Goal: Task Accomplishment & Management: Manage account settings

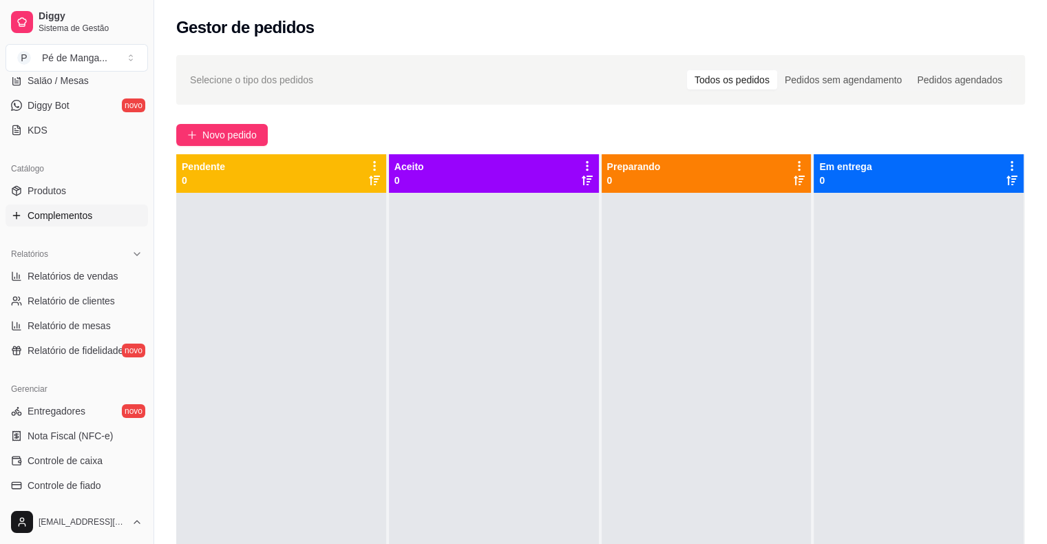
scroll to position [275, 0]
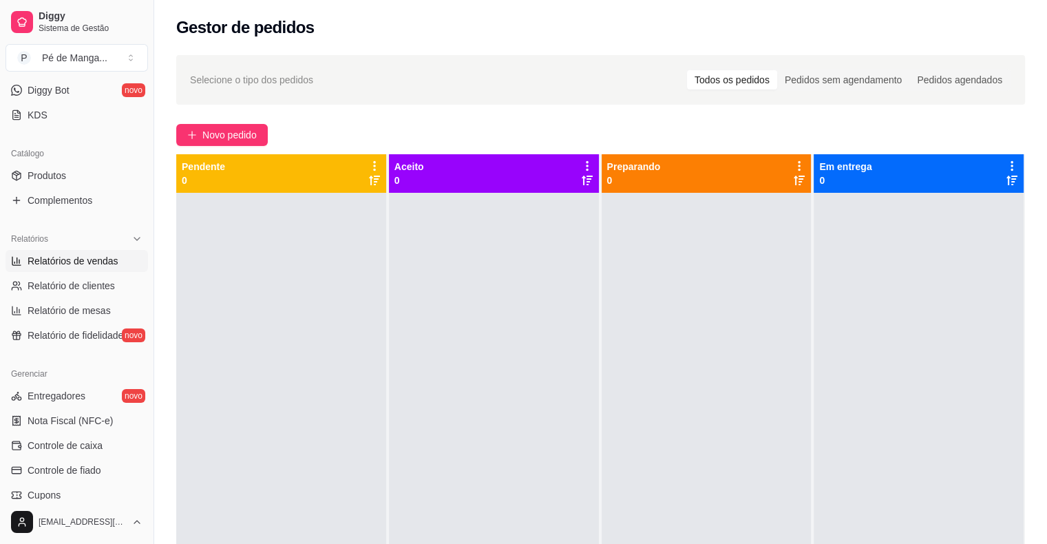
click at [83, 264] on span "Relatórios de vendas" at bounding box center [73, 261] width 91 height 14
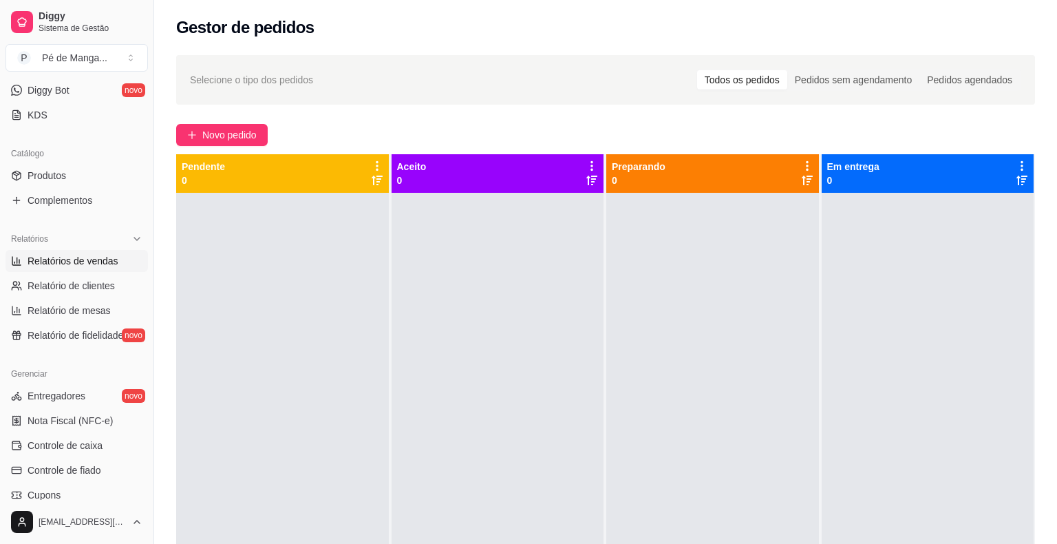
select select "ALL"
select select "0"
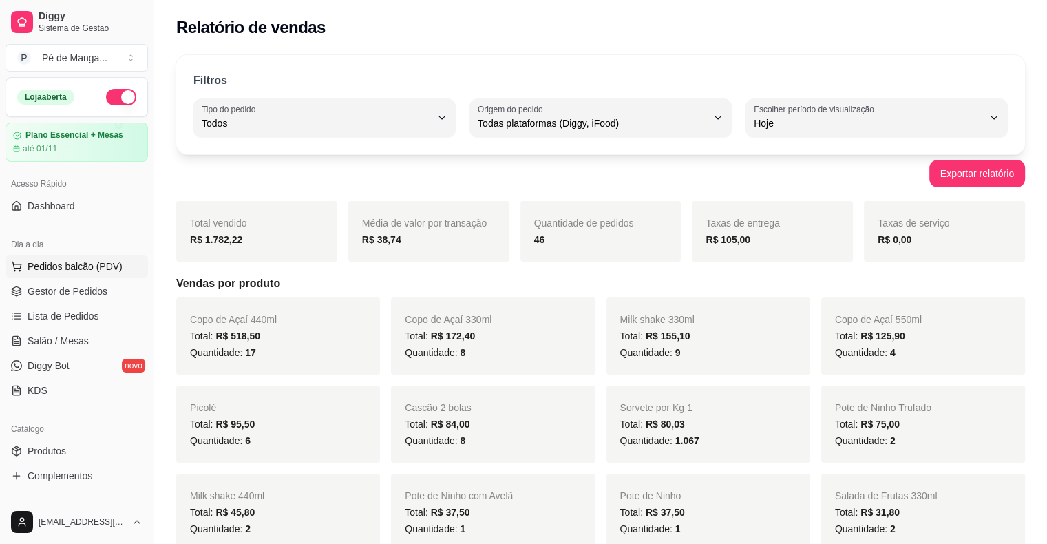
click at [69, 271] on span "Pedidos balcão (PDV)" at bounding box center [75, 267] width 95 height 14
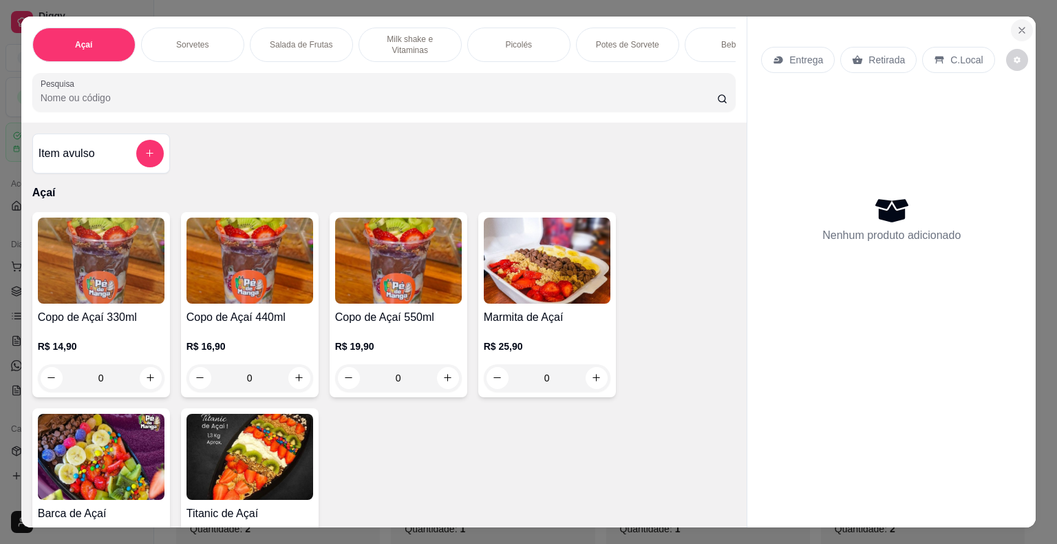
click at [1022, 19] on button "Close" at bounding box center [1022, 30] width 22 height 22
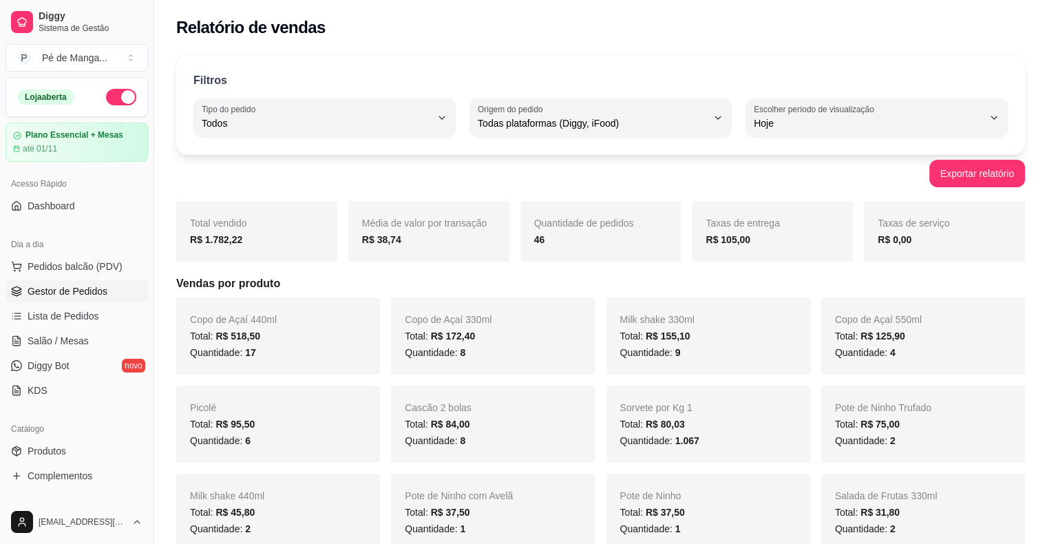
click at [96, 291] on span "Gestor de Pedidos" at bounding box center [68, 291] width 80 height 14
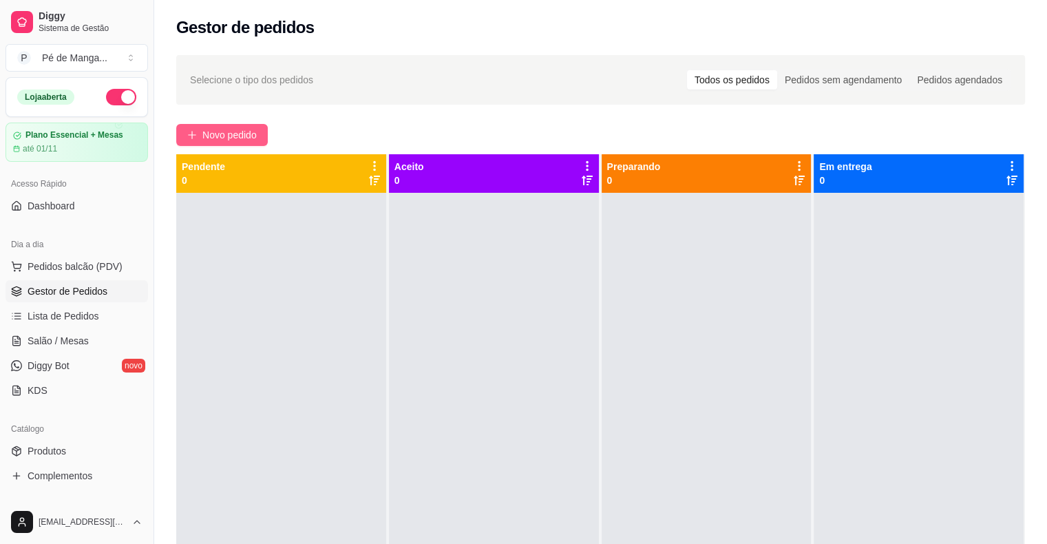
click at [246, 131] on span "Novo pedido" at bounding box center [229, 134] width 54 height 15
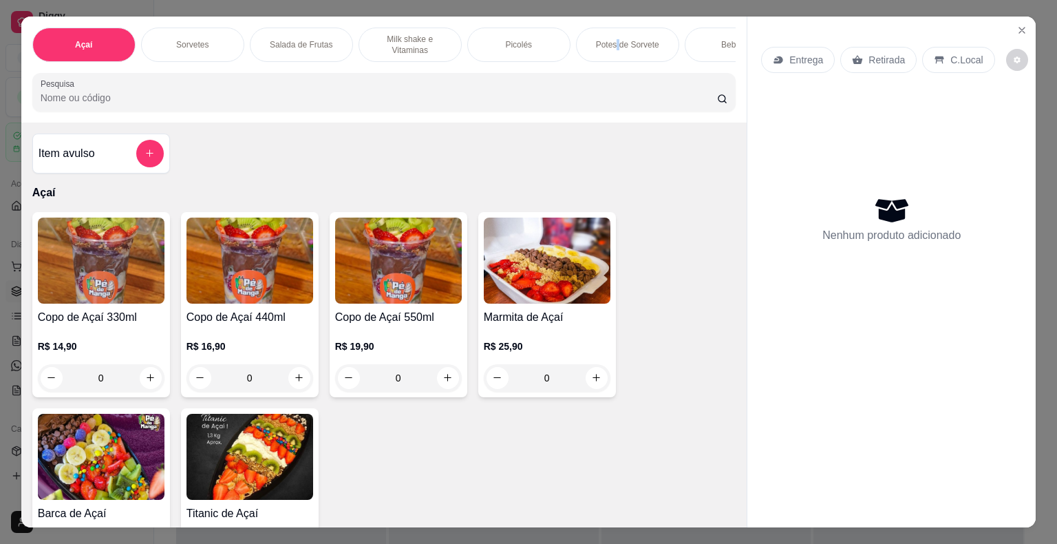
drag, startPoint x: 612, startPoint y: 30, endPoint x: 562, endPoint y: 58, distance: 57.6
click at [608, 31] on div "Potes de Sorvete" at bounding box center [627, 45] width 103 height 34
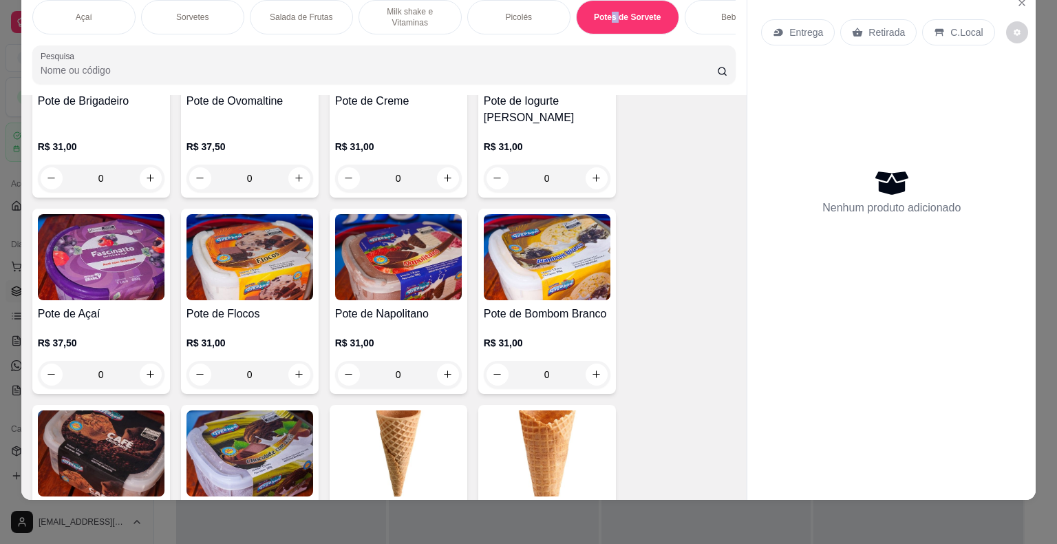
scroll to position [2679, 0]
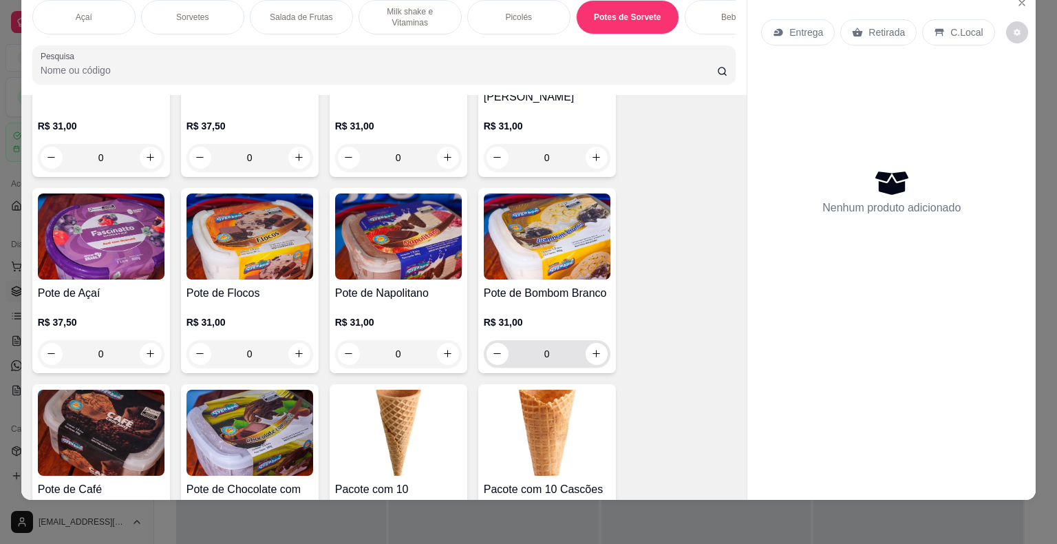
click at [600, 343] on div "0" at bounding box center [547, 354] width 121 height 28
click at [591, 348] on icon "increase-product-quantity" at bounding box center [596, 353] width 10 height 10
type input "1"
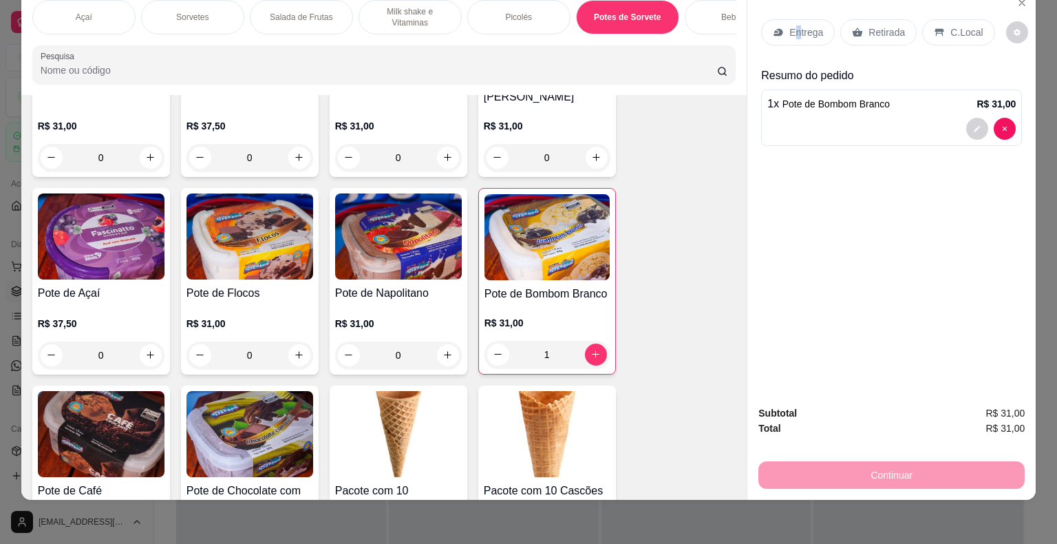
click at [790, 25] on p "Entrega" at bounding box center [807, 32] width 34 height 14
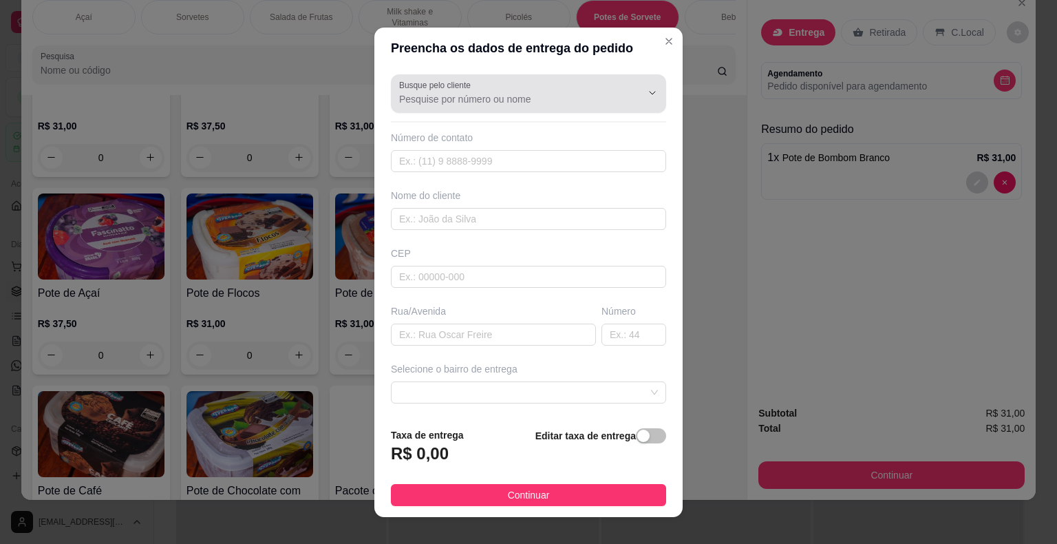
click at [461, 107] on div "Busque pelo cliente" at bounding box center [528, 93] width 275 height 39
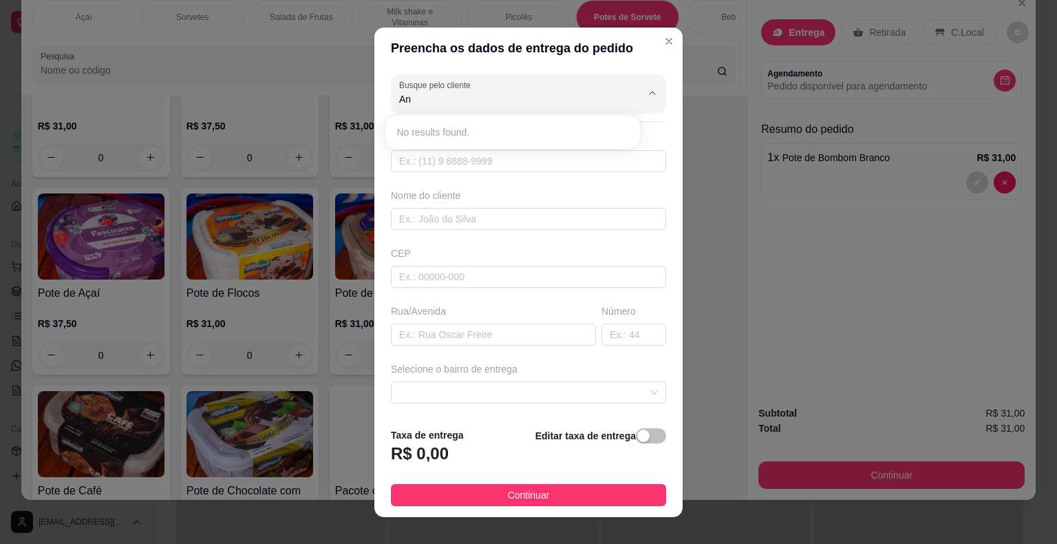
type input "A"
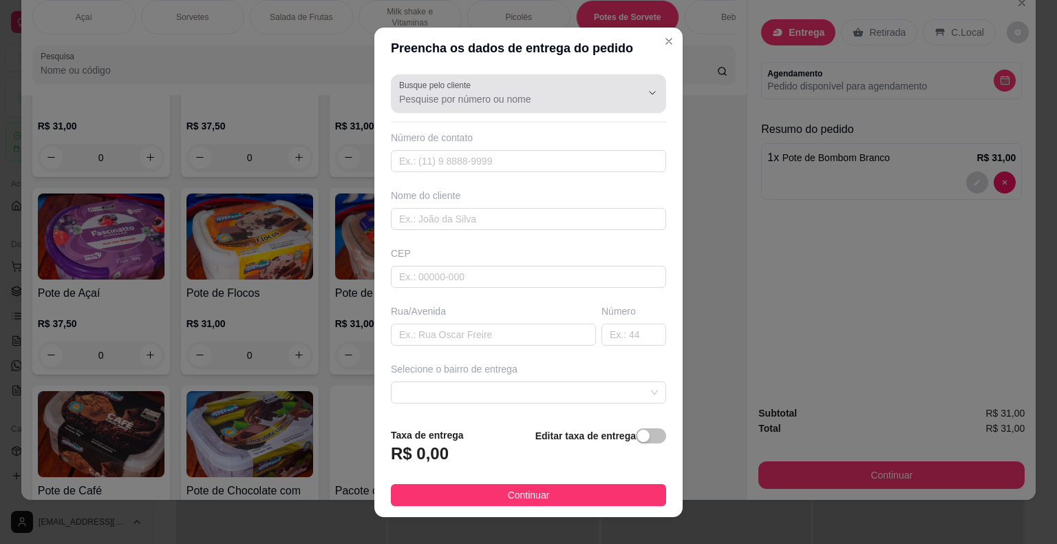
click at [447, 89] on label "Busque pelo cliente" at bounding box center [437, 85] width 76 height 12
click at [447, 92] on input "Busque pelo cliente" at bounding box center [509, 99] width 220 height 14
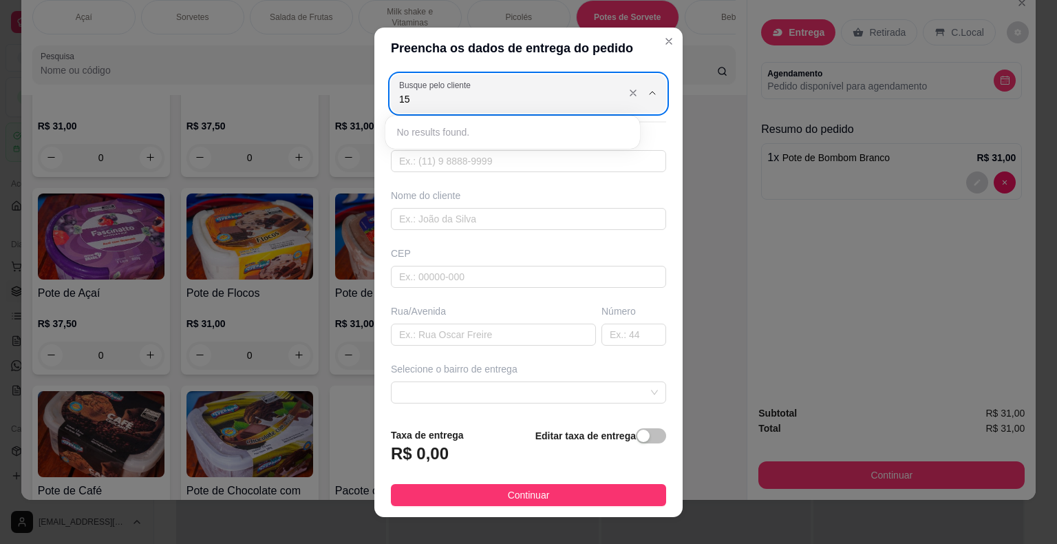
type input "1"
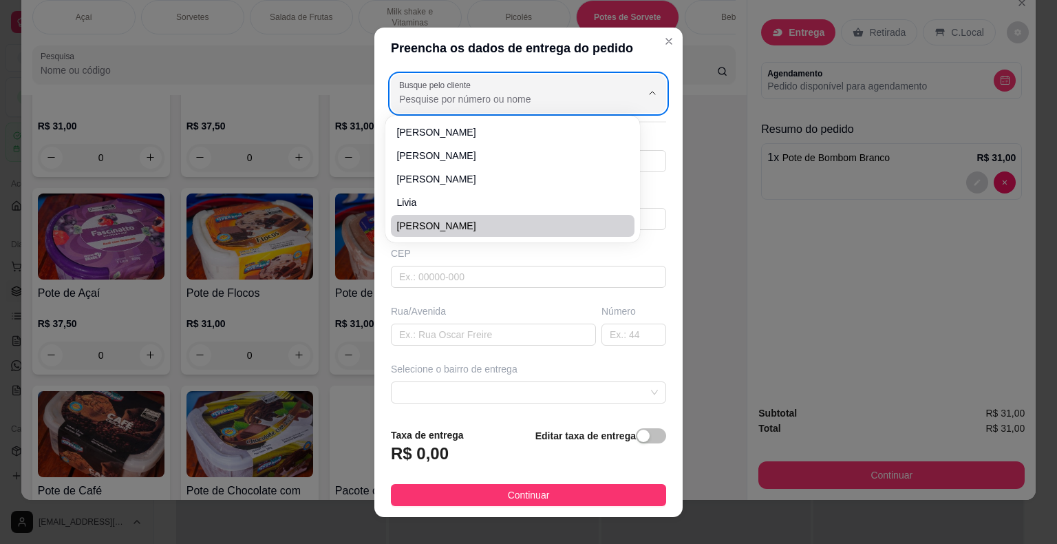
click at [321, 263] on div "Preencha os dados de entrega do pedido Busque pelo cliente Número de contato No…" at bounding box center [528, 272] width 1057 height 544
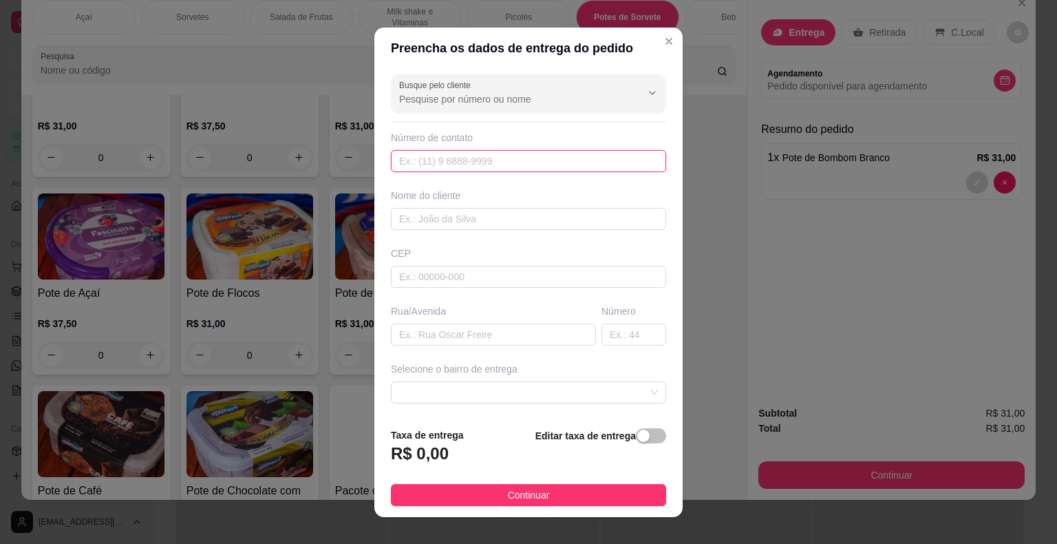
click at [474, 164] on input "text" at bounding box center [528, 161] width 275 height 22
type input "[PHONE_NUMBER]"
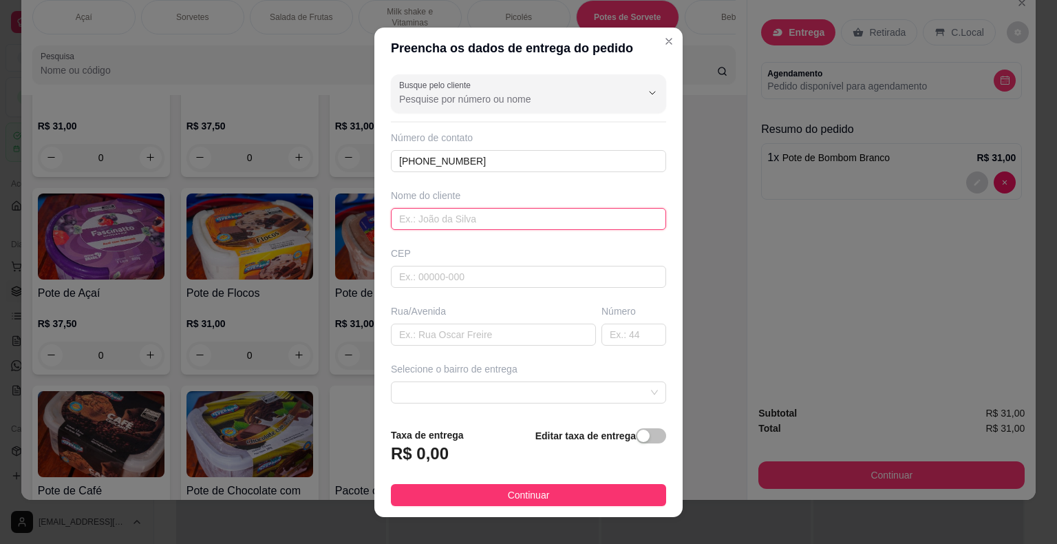
click at [463, 216] on input "text" at bounding box center [528, 219] width 275 height 22
type input "[PERSON_NAME]"
click at [427, 332] on input "text" at bounding box center [493, 335] width 205 height 22
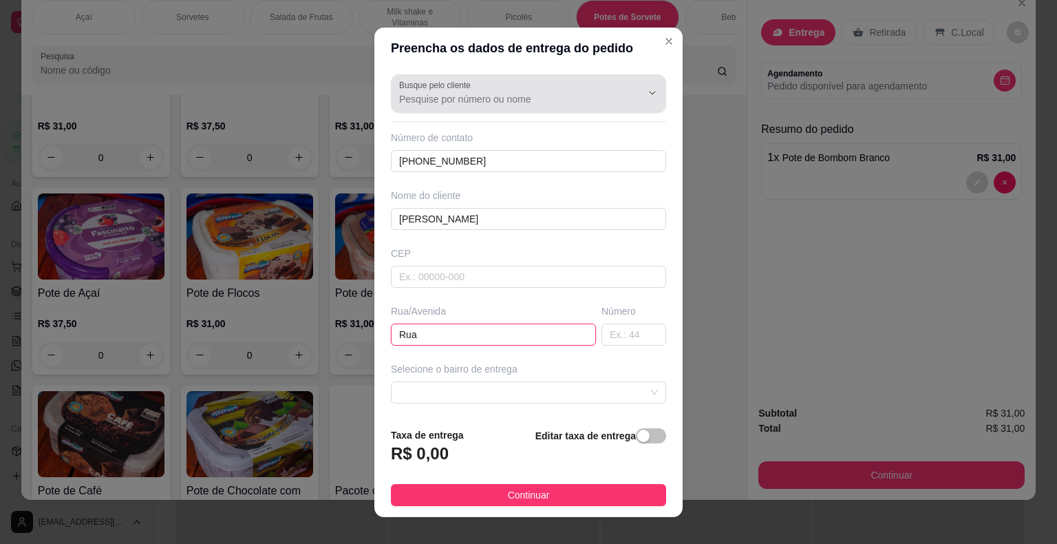
type input "Rua"
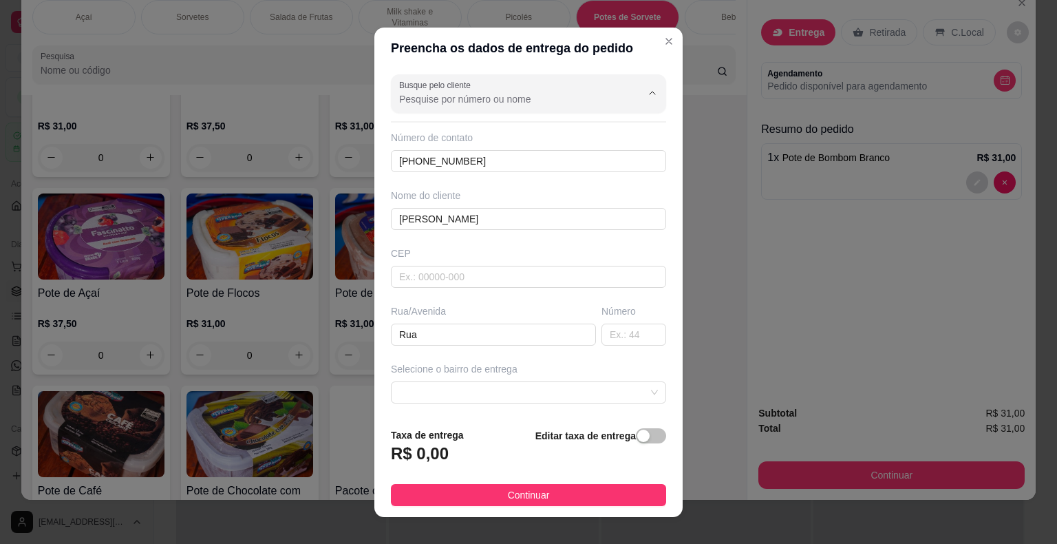
click at [432, 95] on input "Busque pelo cliente" at bounding box center [509, 99] width 220 height 14
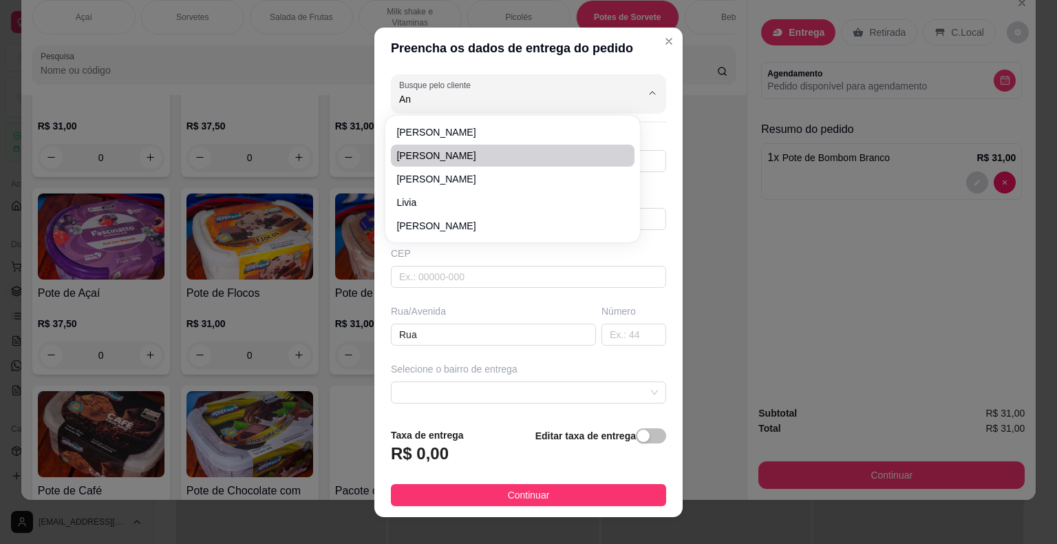
type input "Ana"
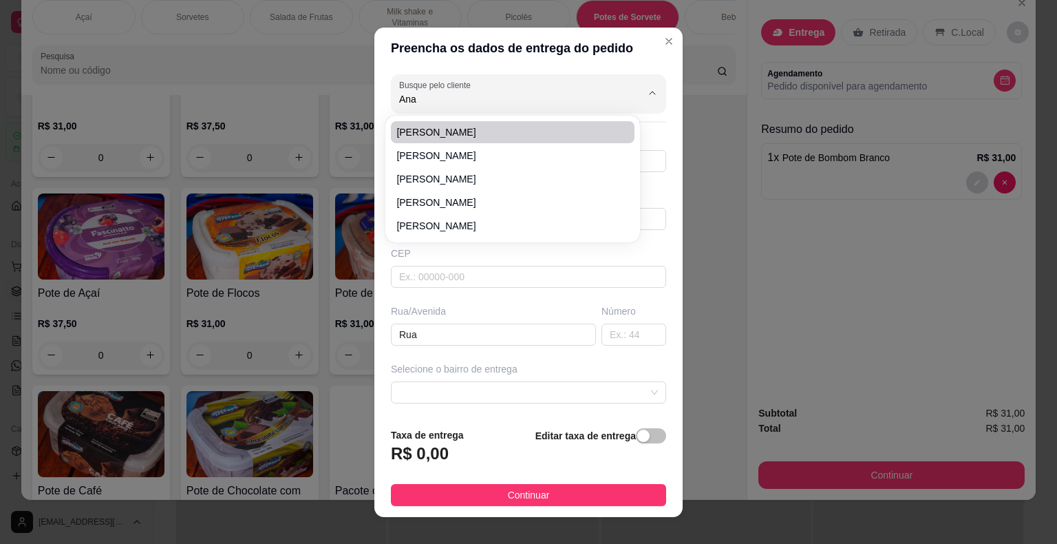
drag, startPoint x: 246, startPoint y: 65, endPoint x: 141, endPoint y: 56, distance: 105.1
click at [141, 56] on div "Preencha os dados de entrega do pedido Busque pelo cliente Ana Número de contat…" at bounding box center [528, 272] width 1057 height 544
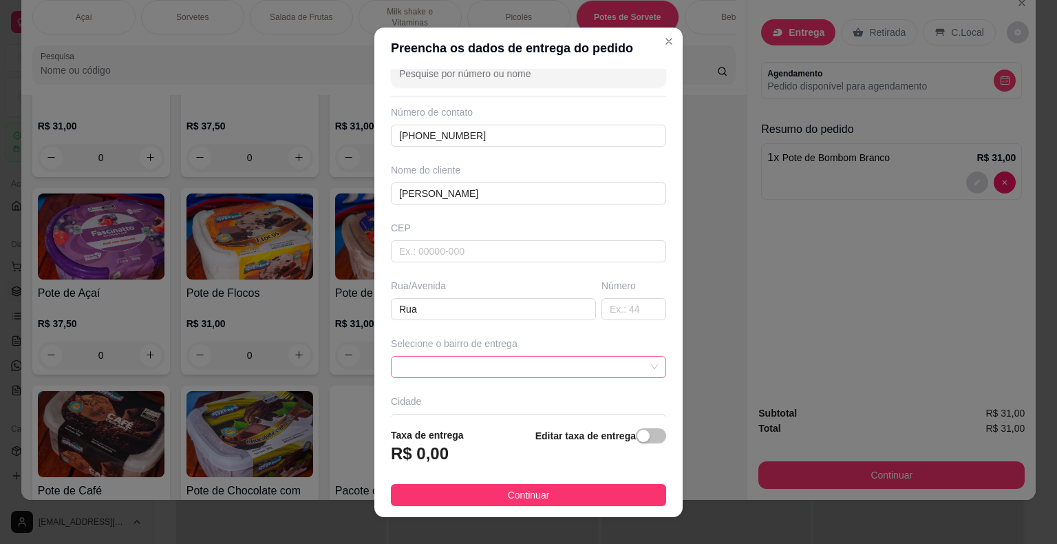
scroll to position [69, 0]
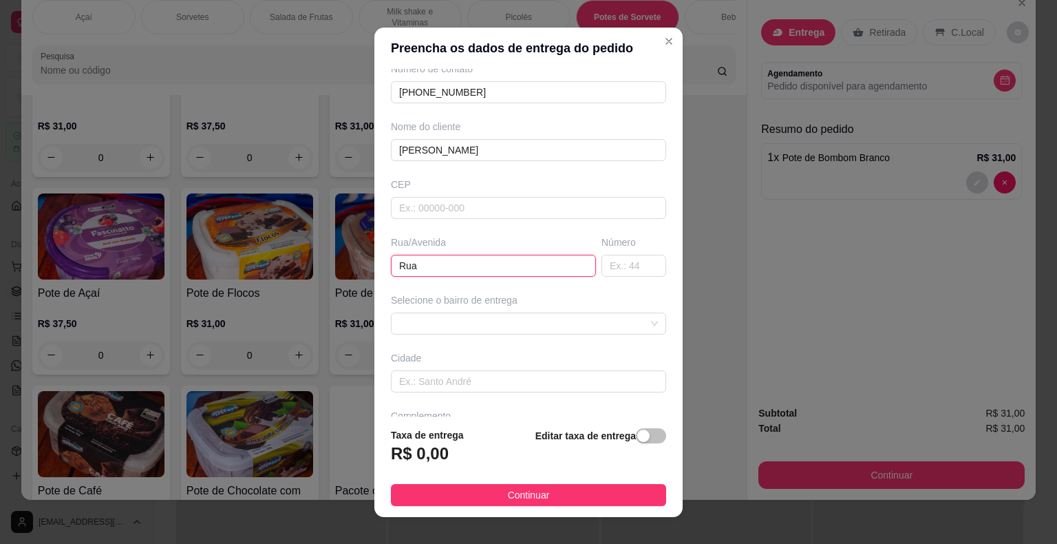
drag, startPoint x: 425, startPoint y: 260, endPoint x: 244, endPoint y: 237, distance: 181.8
click at [244, 237] on div "Preencha os dados de entrega do pedido Busque pelo cliente Número de contato [P…" at bounding box center [528, 272] width 1057 height 544
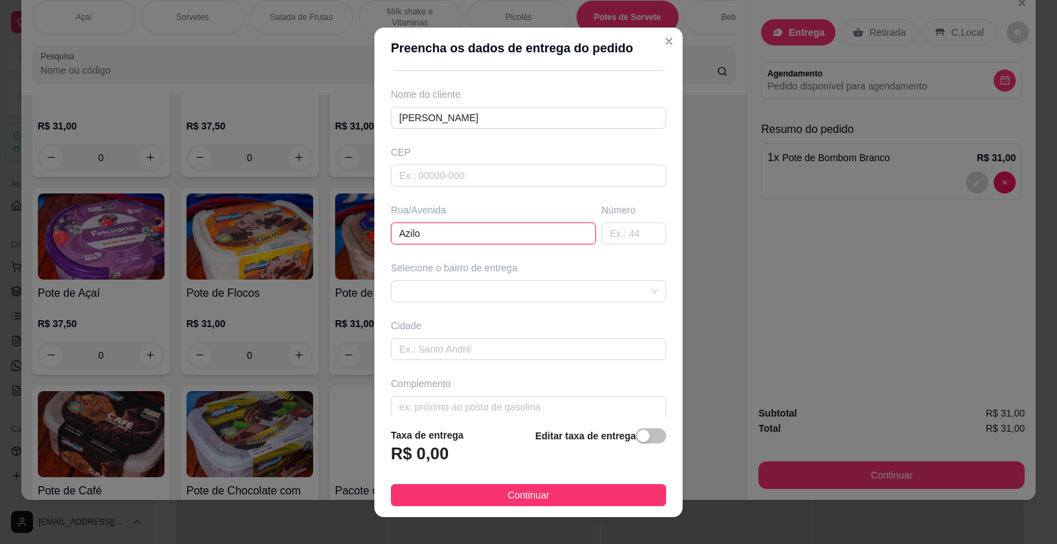
scroll to position [114, 0]
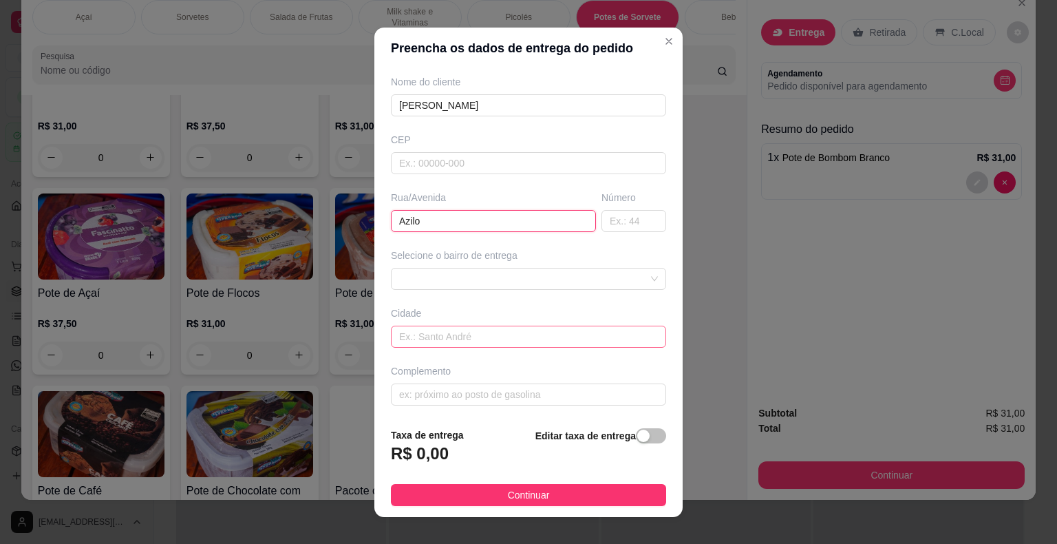
type input "Azilo"
click at [470, 338] on input "text" at bounding box center [528, 337] width 275 height 22
click at [485, 271] on span at bounding box center [528, 278] width 259 height 21
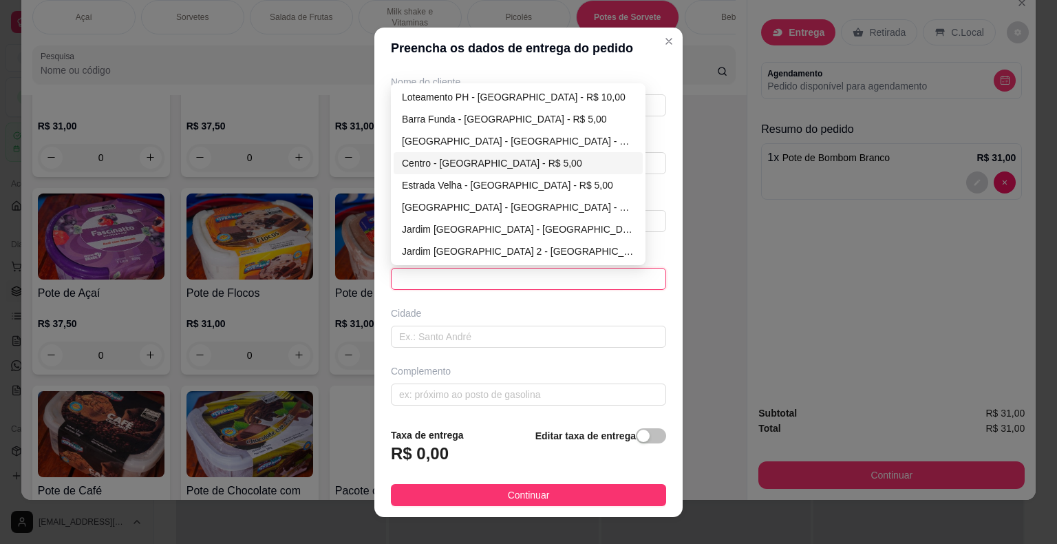
click at [453, 158] on div "Centro - [GEOGRAPHIC_DATA] - R$ 5,00" at bounding box center [518, 163] width 233 height 15
type input "Itaberá"
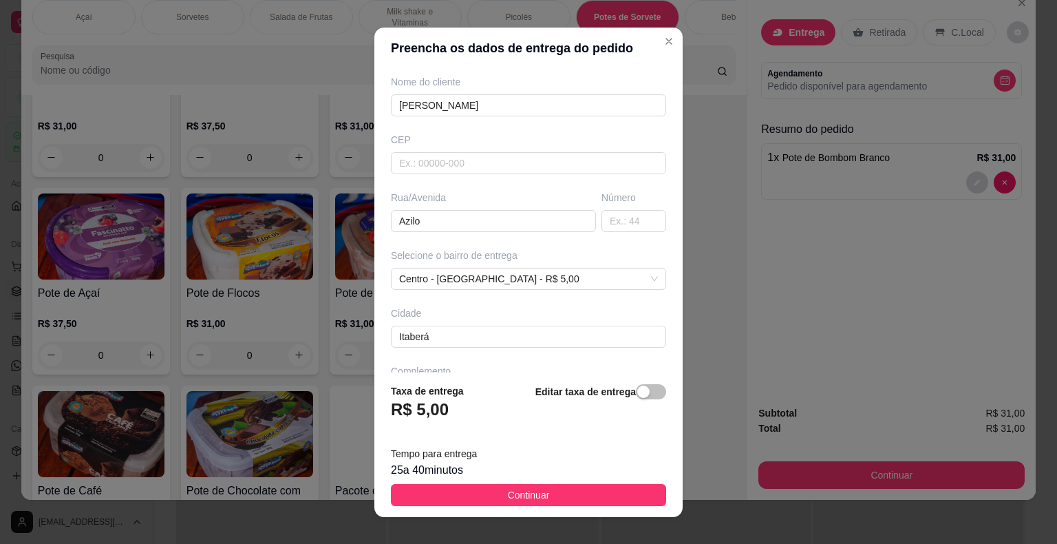
drag, startPoint x: 524, startPoint y: 492, endPoint x: 529, endPoint y: 500, distance: 9.4
click at [525, 494] on span "Continuar" at bounding box center [529, 494] width 42 height 15
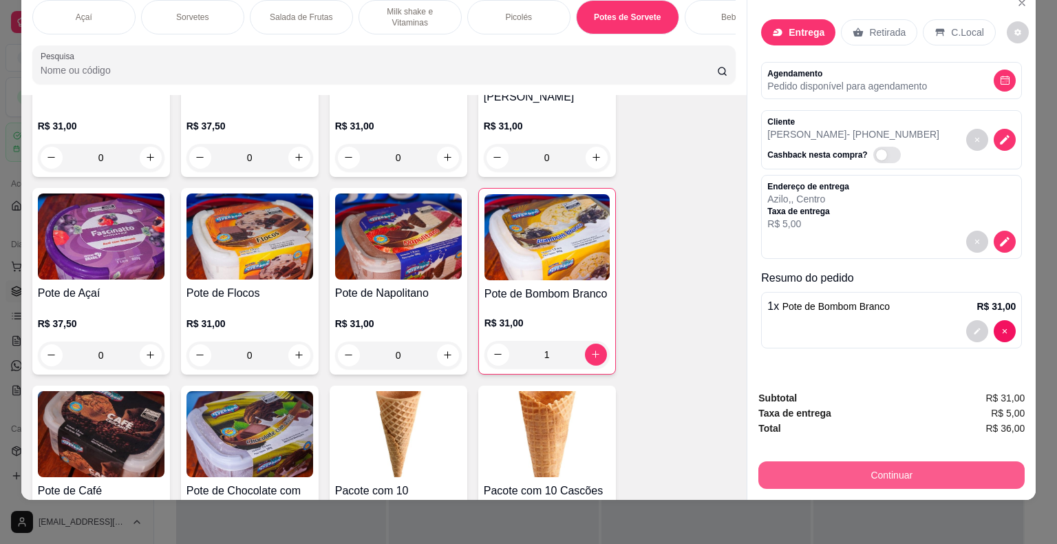
click at [826, 462] on button "Continuar" at bounding box center [892, 475] width 266 height 28
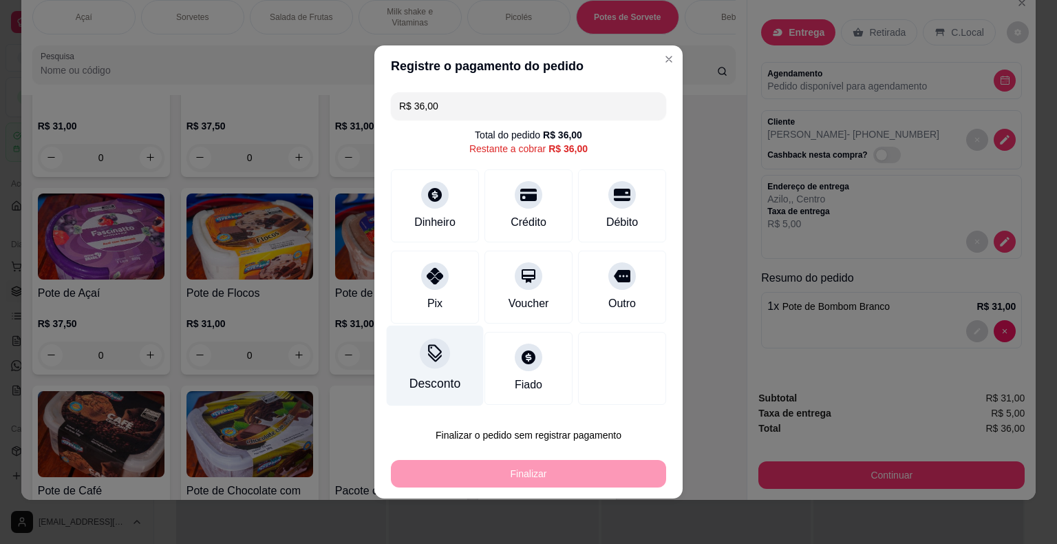
click at [450, 306] on div "Pix" at bounding box center [435, 287] width 88 height 73
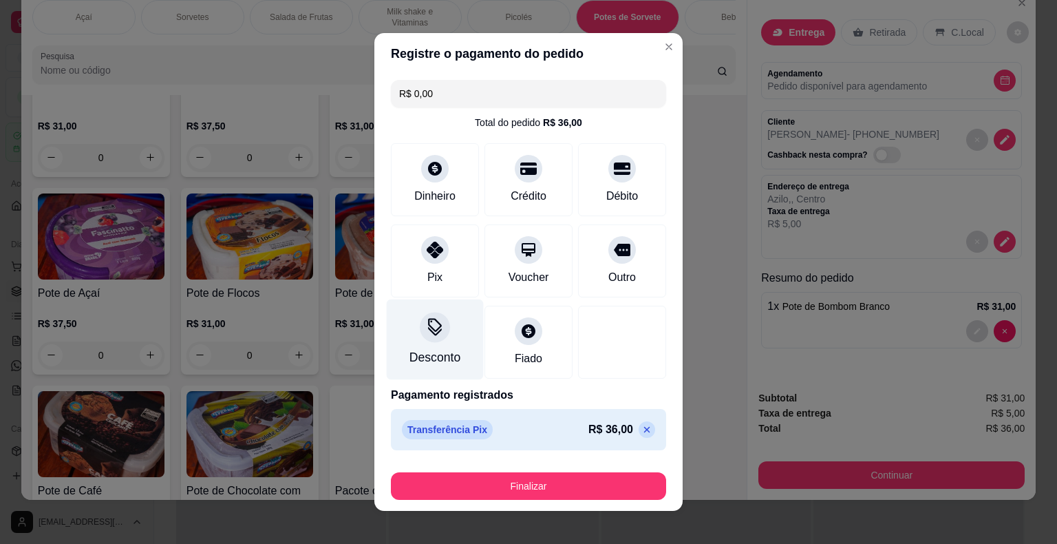
type input "R$ 0,00"
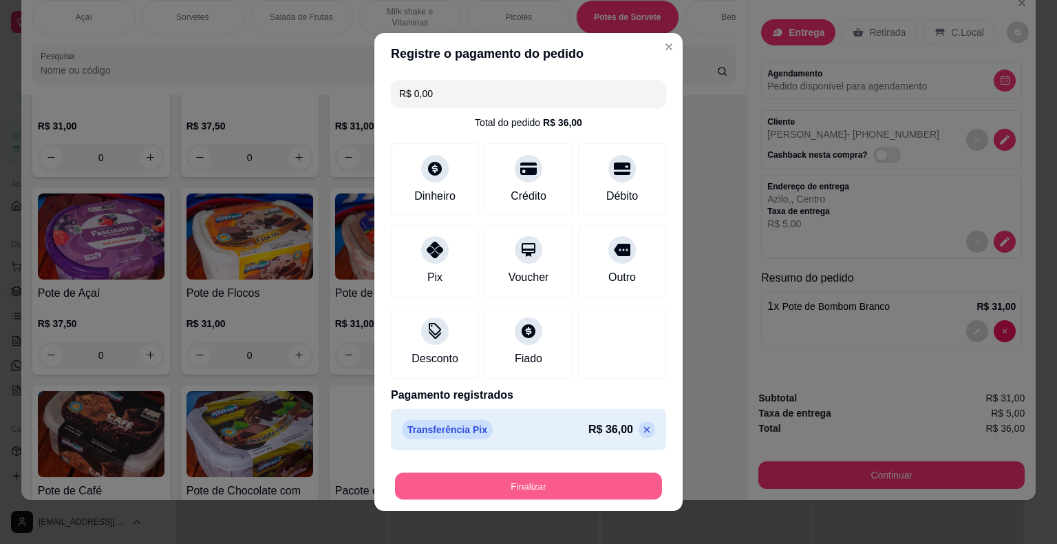
click at [498, 480] on button "Finalizar" at bounding box center [528, 486] width 267 height 27
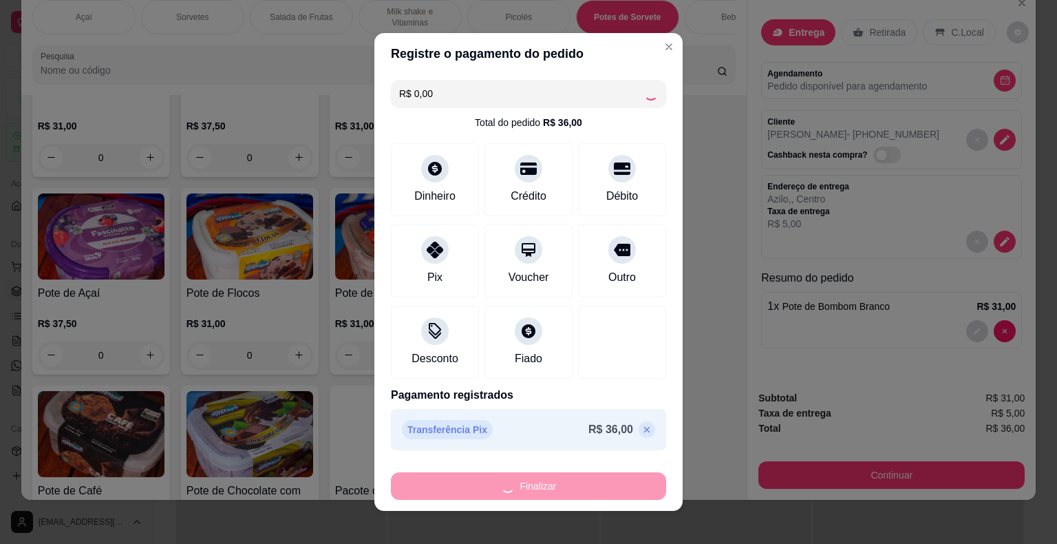
type input "0"
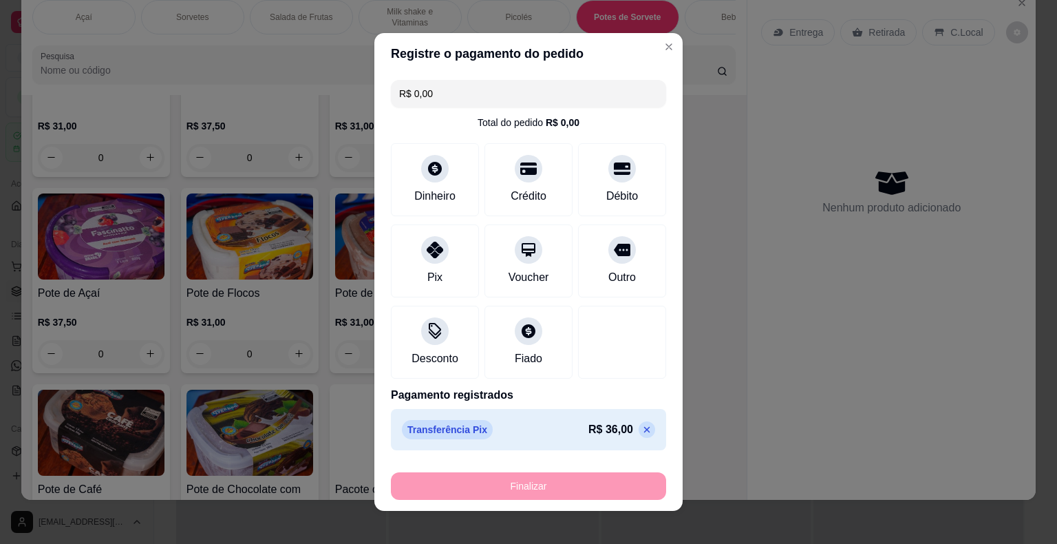
type input "-R$ 36,00"
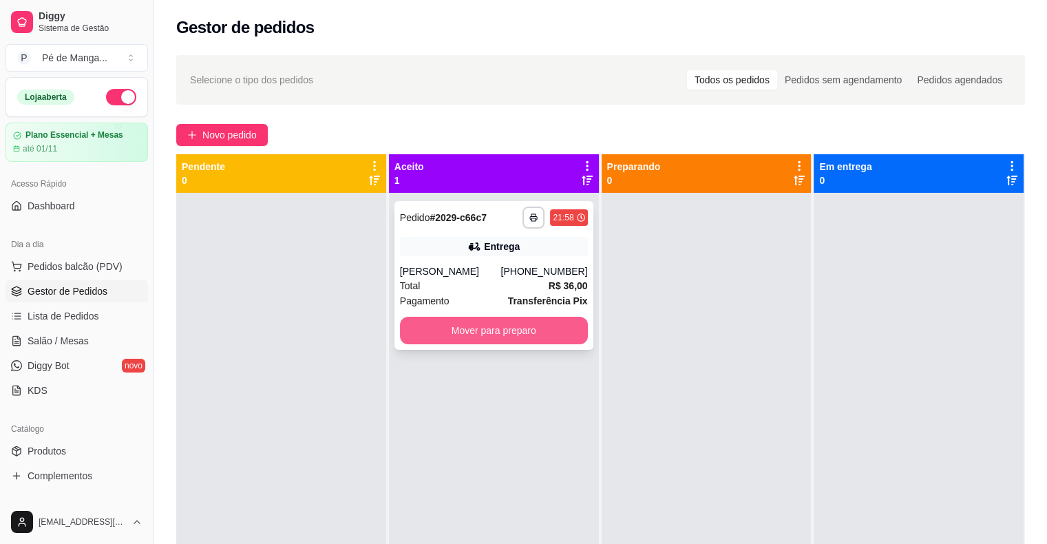
click at [518, 333] on button "Mover para preparo" at bounding box center [494, 331] width 188 height 28
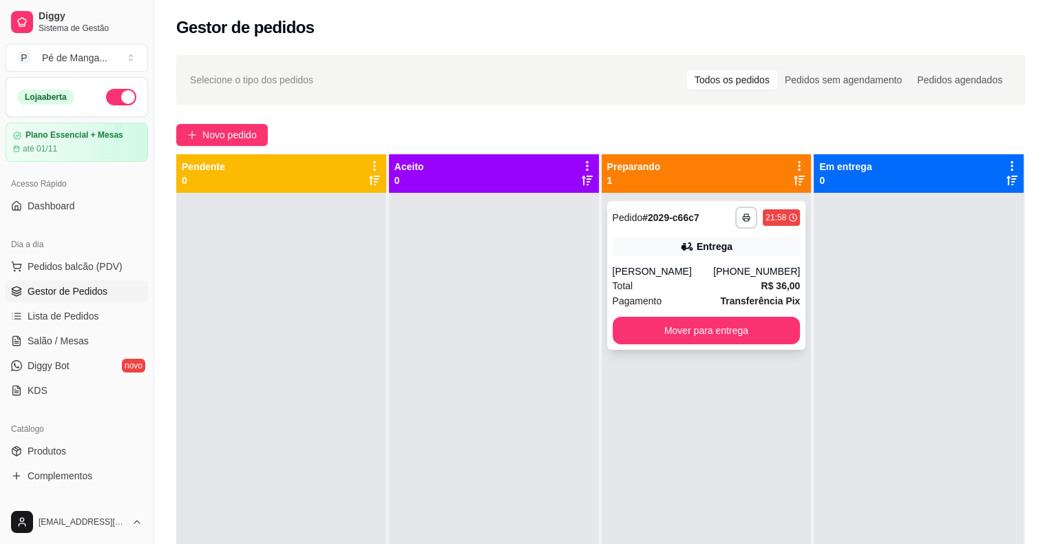
click at [706, 282] on div "Total R$ 36,00" at bounding box center [707, 285] width 188 height 15
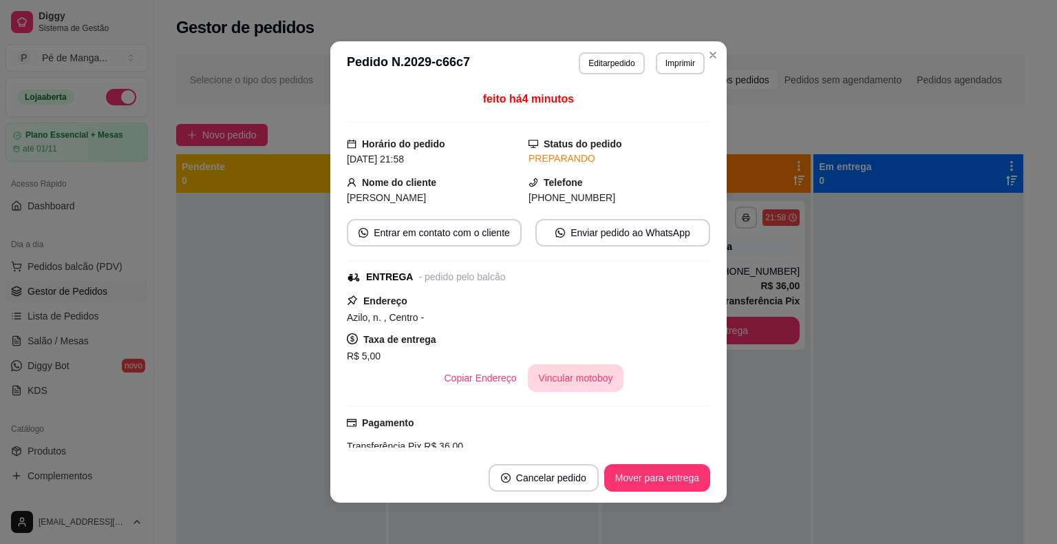
click at [574, 385] on button "Vincular motoboy" at bounding box center [576, 378] width 96 height 28
click at [595, 58] on button "Editar pedido" at bounding box center [612, 62] width 64 height 21
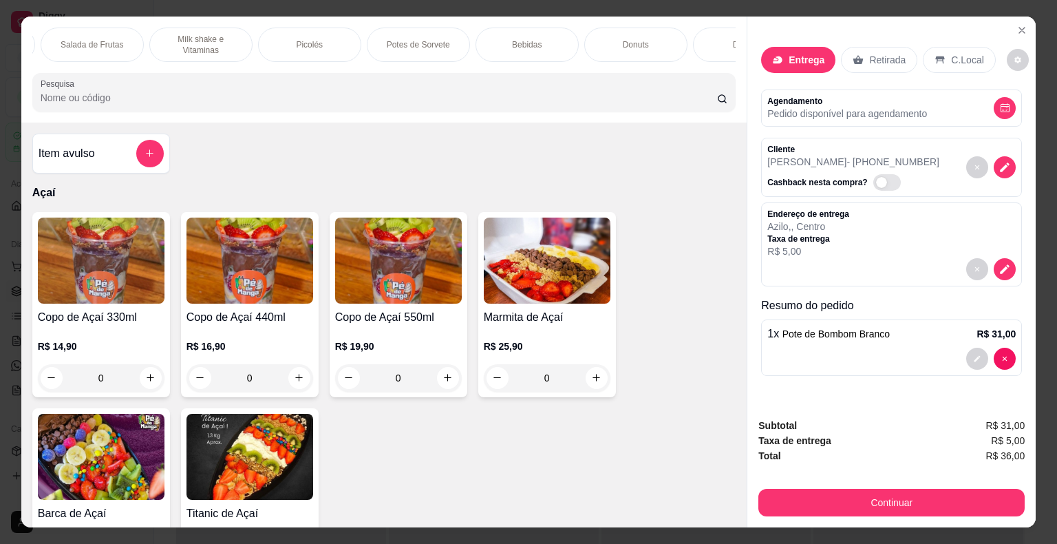
scroll to position [0, 269]
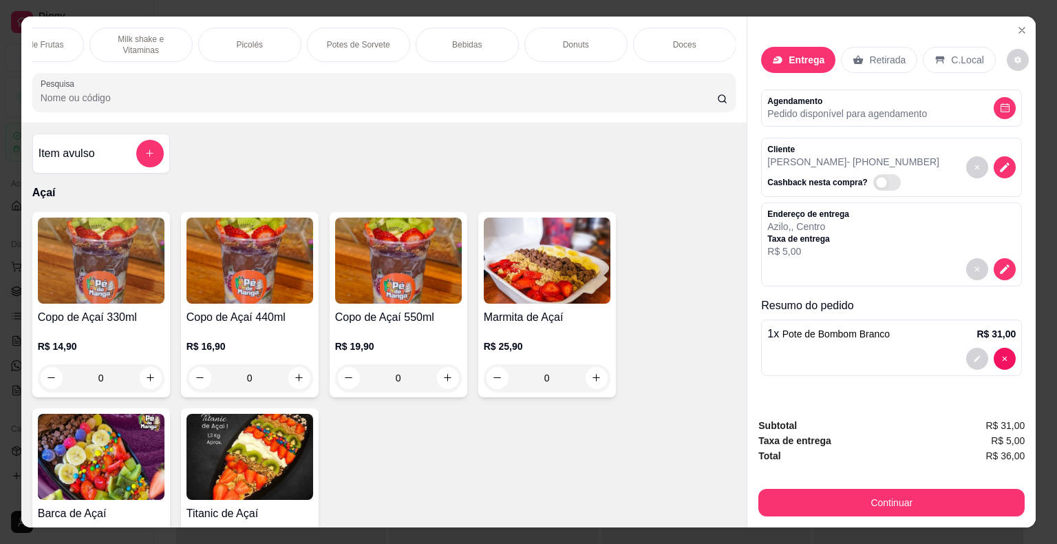
click at [374, 48] on div "Potes de Sorvete" at bounding box center [358, 45] width 103 height 34
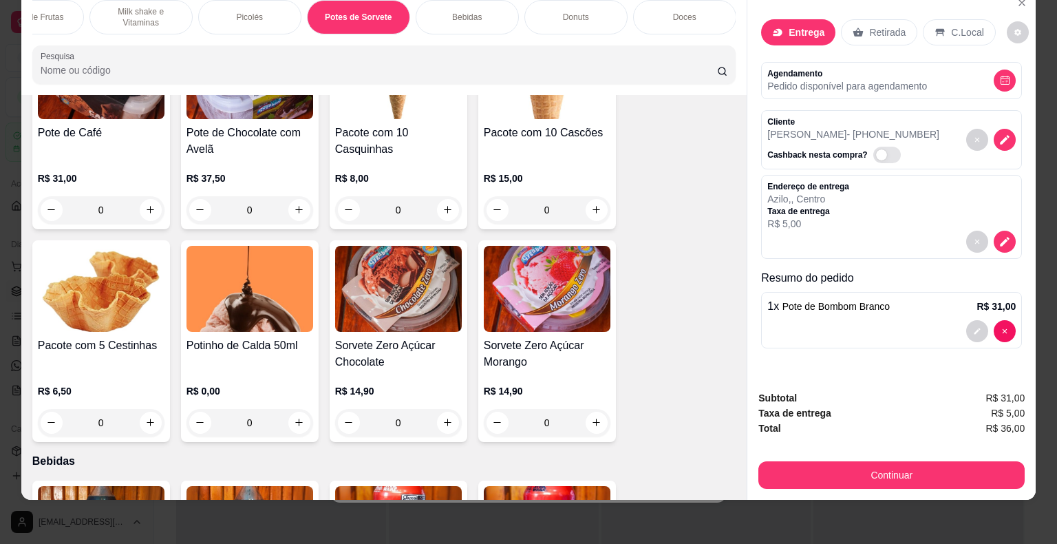
scroll to position [3036, 0]
click at [296, 410] on div "0" at bounding box center [250, 424] width 127 height 28
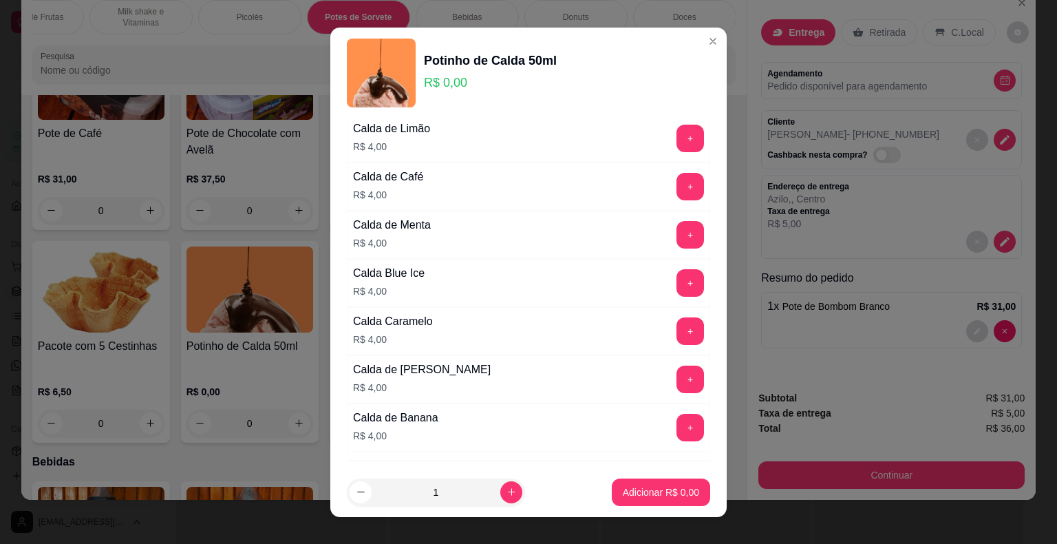
scroll to position [344, 0]
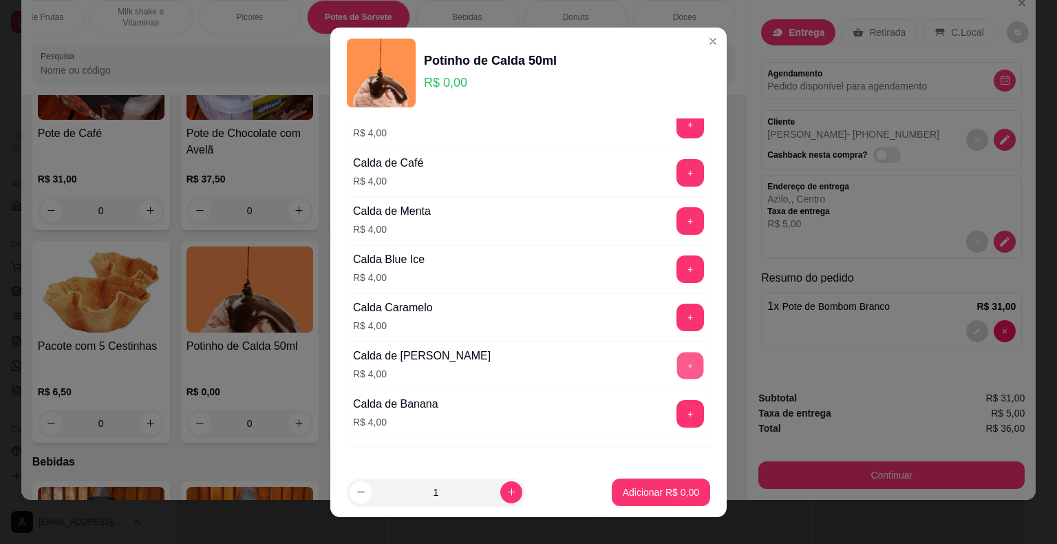
click at [677, 367] on button "+" at bounding box center [690, 365] width 27 height 27
click at [631, 485] on p "Adicionar R$ 4,00" at bounding box center [661, 491] width 74 height 13
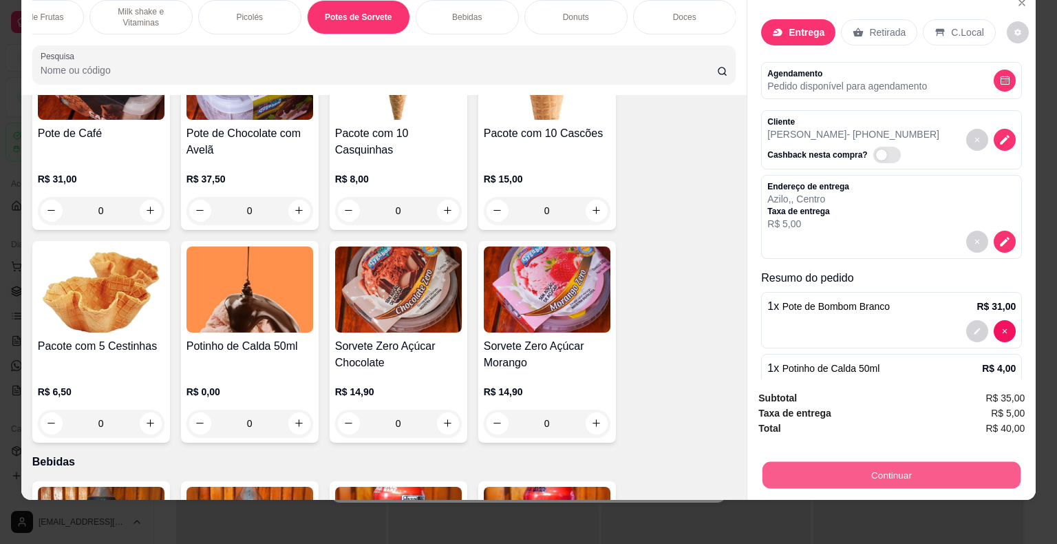
click at [878, 469] on button "Continuar" at bounding box center [892, 475] width 258 height 27
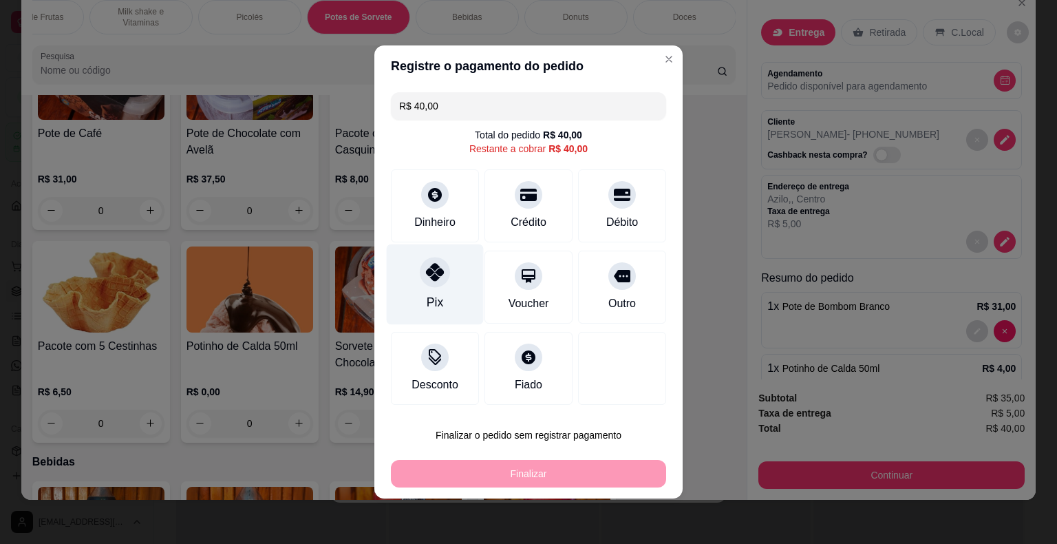
click at [438, 296] on div "Pix" at bounding box center [435, 302] width 17 height 18
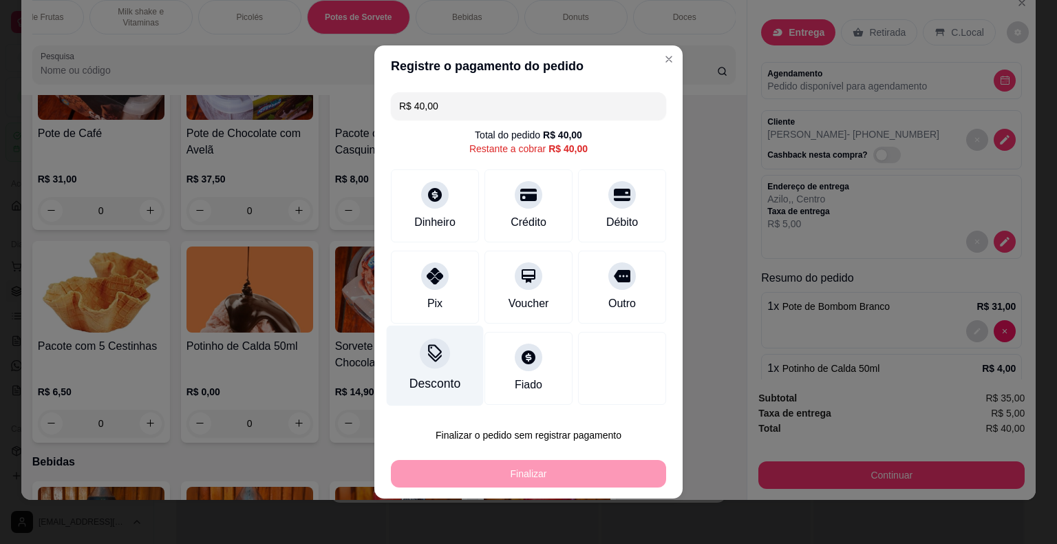
type input "R$ 0,00"
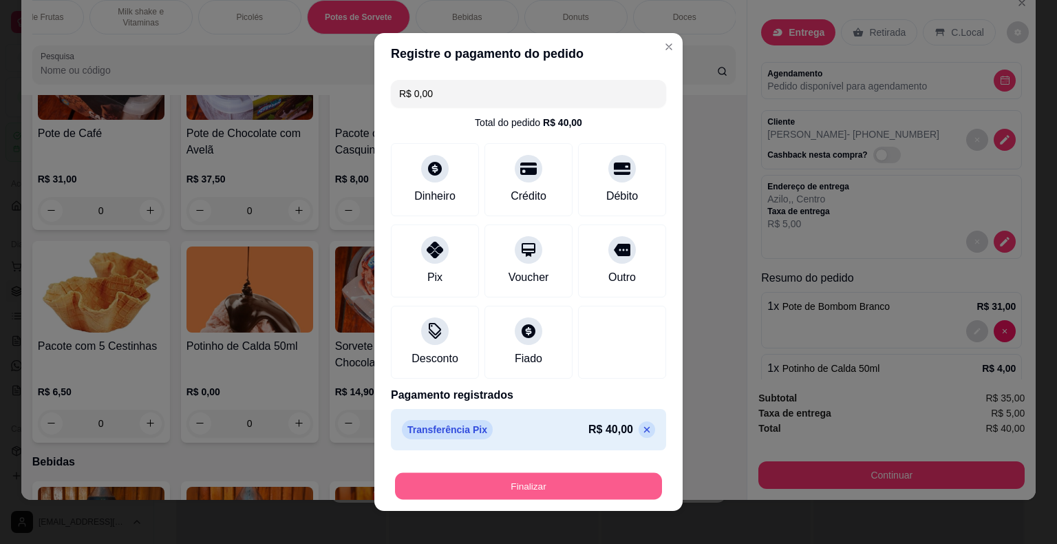
click at [614, 494] on button "Finalizar" at bounding box center [528, 486] width 267 height 27
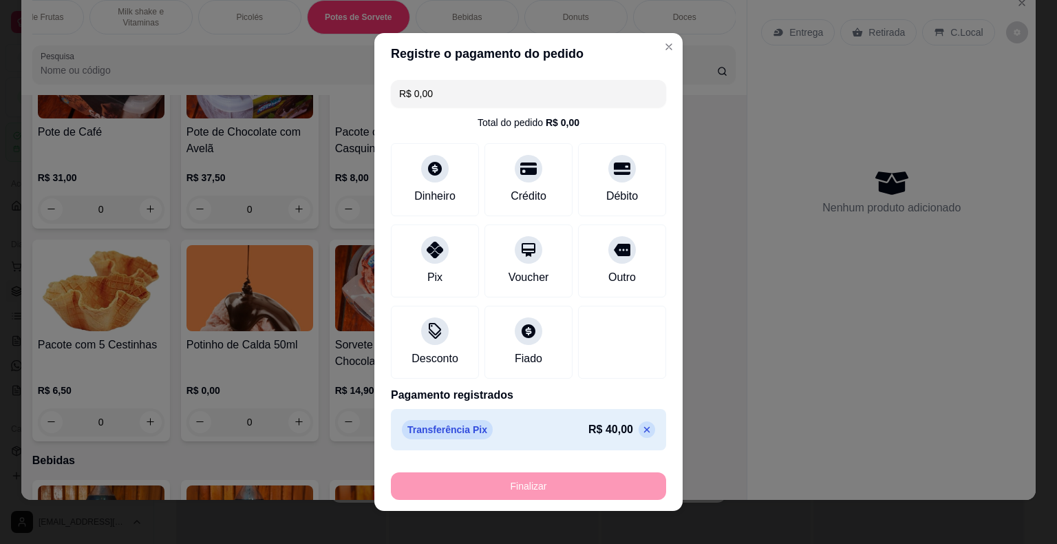
type input "0"
type input "-R$ 40,00"
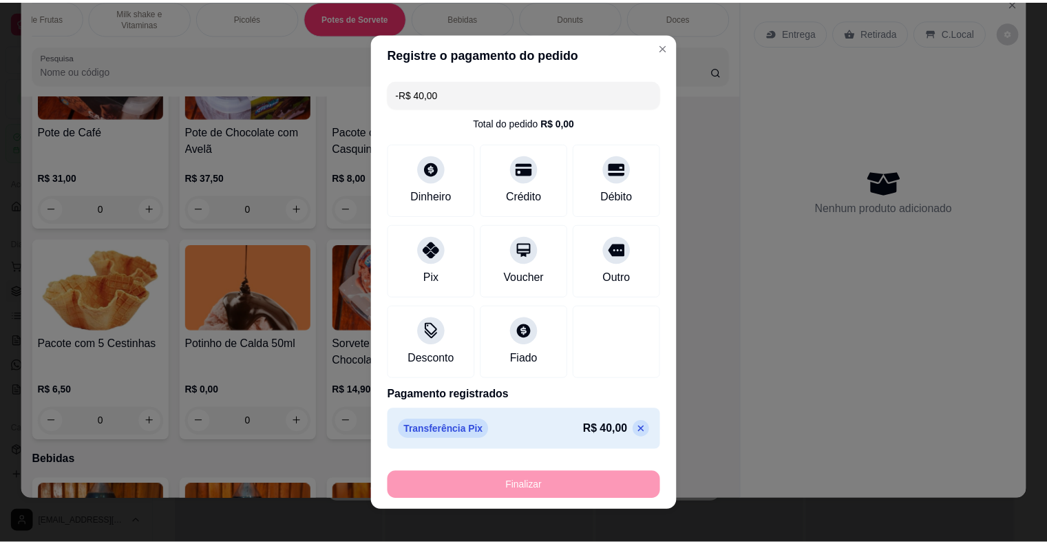
scroll to position [3035, 0]
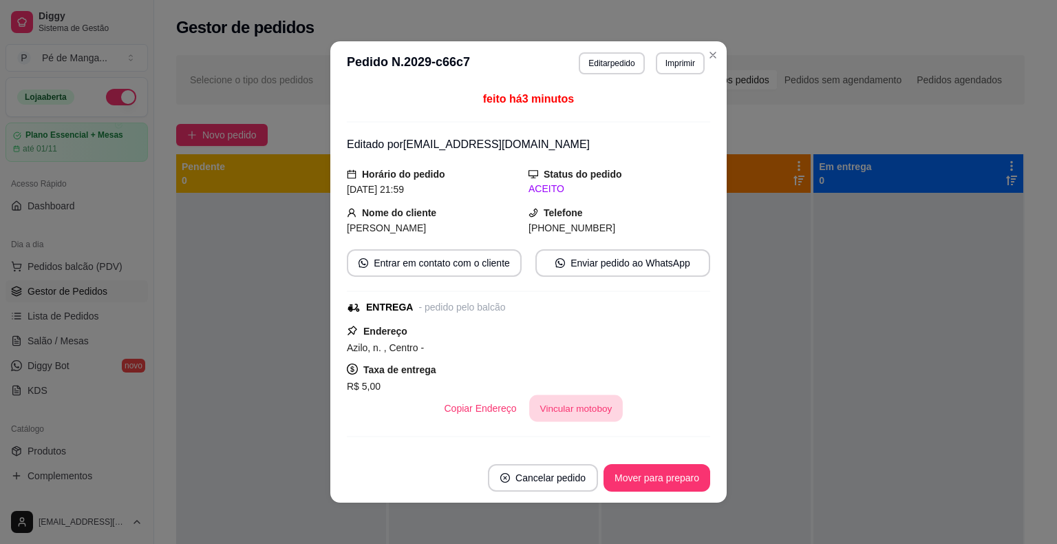
click at [583, 409] on button "Vincular motoboy" at bounding box center [576, 408] width 94 height 27
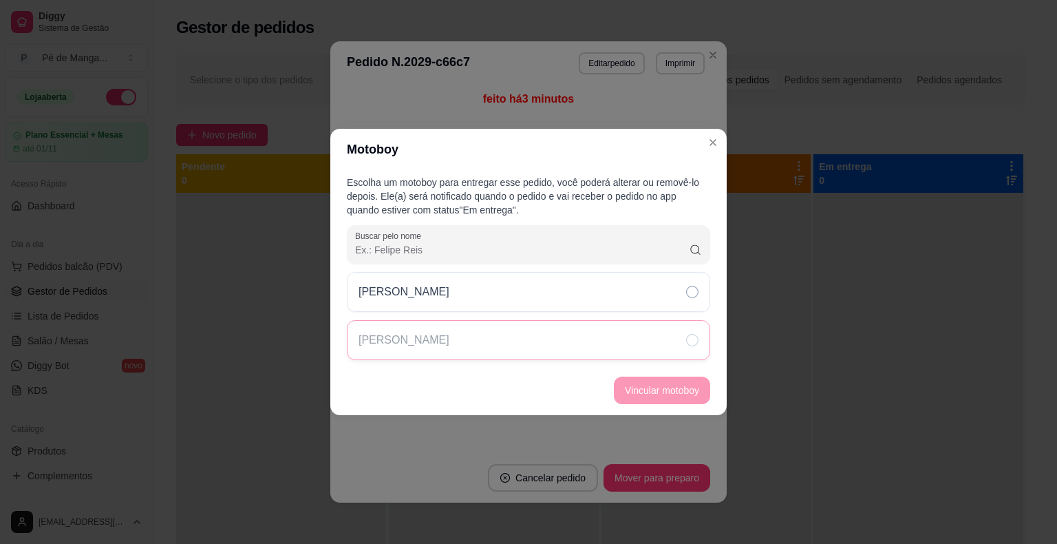
drag, startPoint x: 509, startPoint y: 297, endPoint x: 563, endPoint y: 336, distance: 67.1
click at [514, 302] on div "[PERSON_NAME]" at bounding box center [528, 292] width 363 height 40
click at [646, 400] on button "Vincular motoboy" at bounding box center [662, 391] width 96 height 28
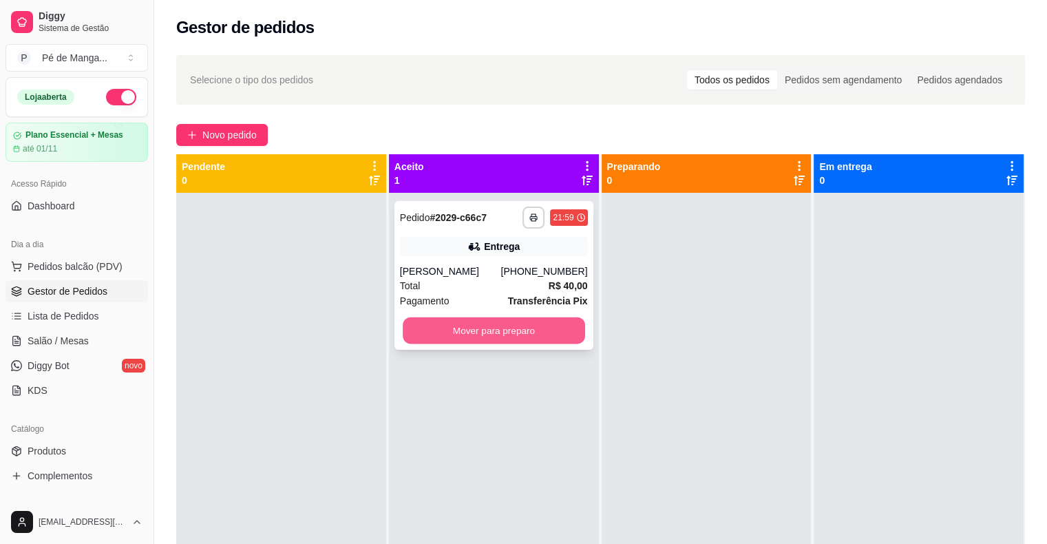
click at [516, 335] on button "Mover para preparo" at bounding box center [494, 330] width 182 height 27
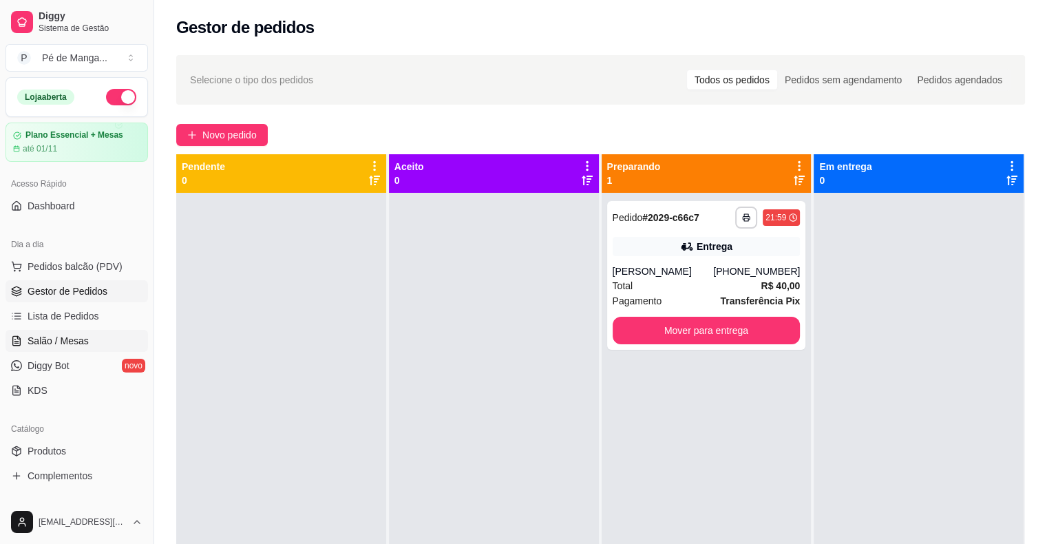
click at [63, 335] on span "Salão / Mesas" at bounding box center [58, 341] width 61 height 14
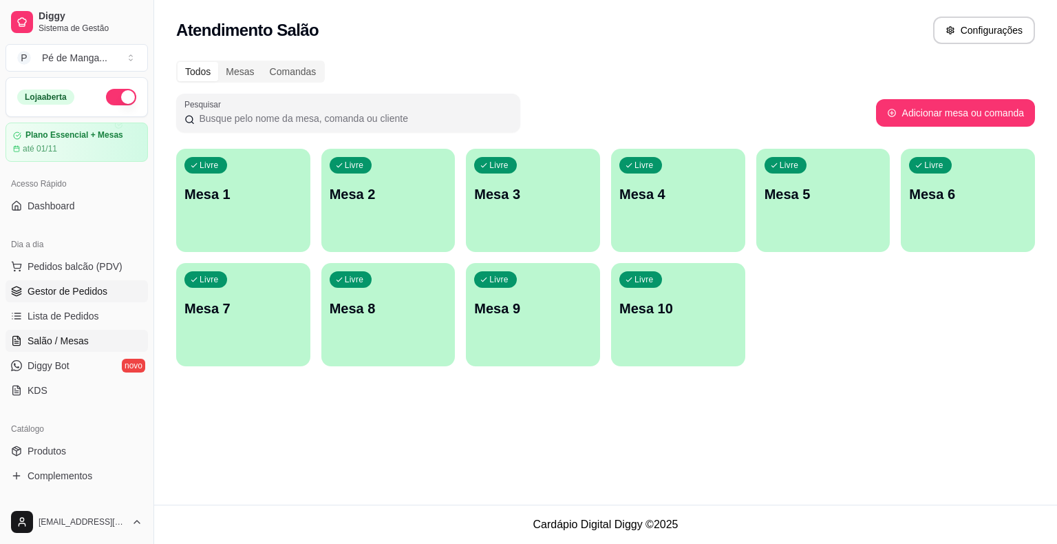
click at [72, 280] on link "Gestor de Pedidos" at bounding box center [77, 291] width 142 height 22
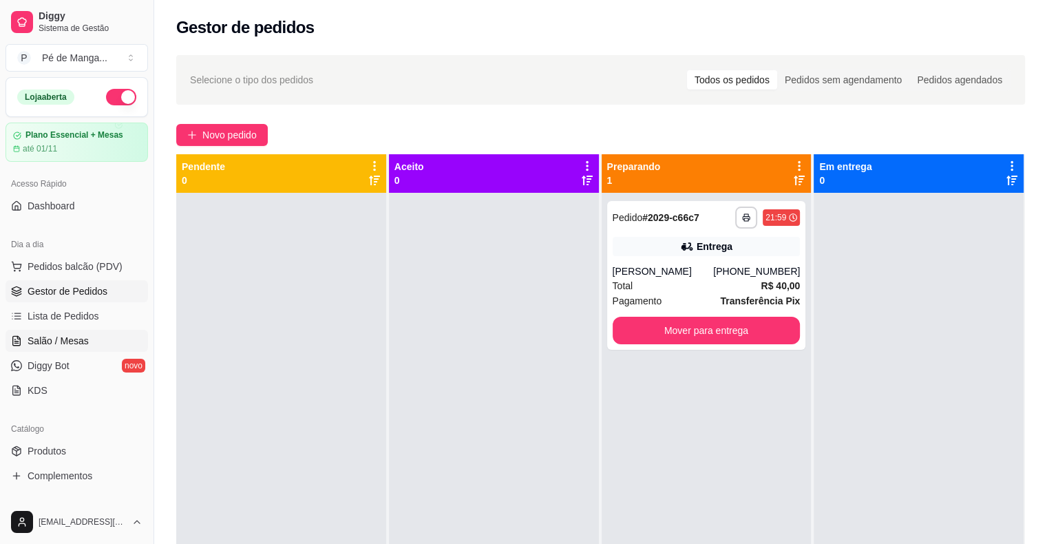
click at [66, 341] on span "Salão / Mesas" at bounding box center [58, 341] width 61 height 14
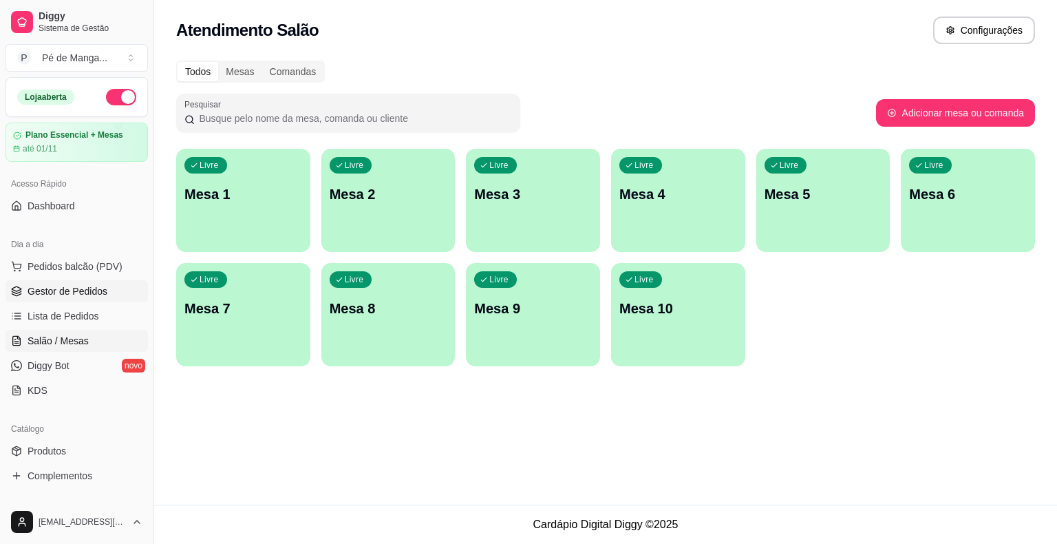
click at [76, 285] on span "Gestor de Pedidos" at bounding box center [68, 291] width 80 height 14
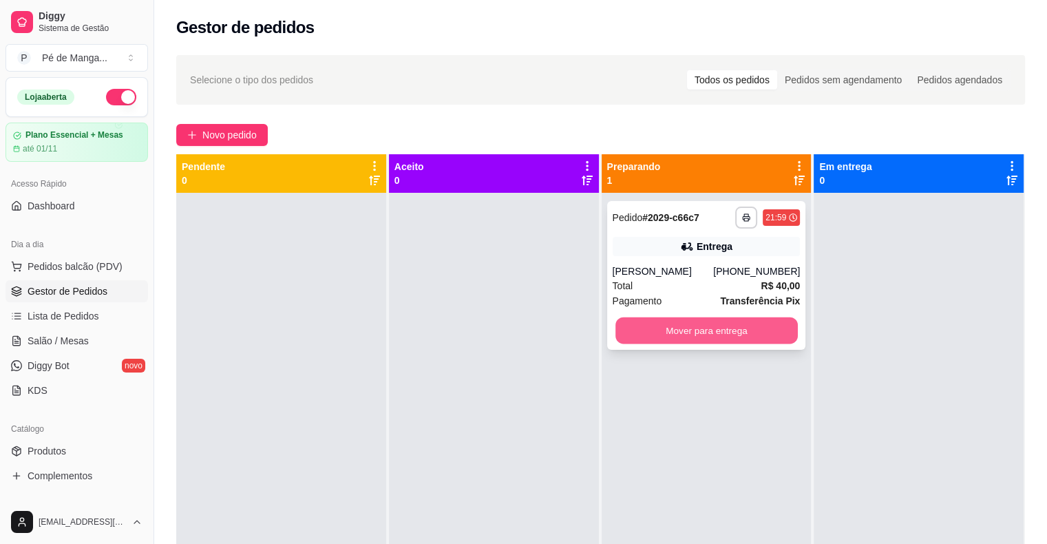
click at [757, 328] on button "Mover para entrega" at bounding box center [706, 330] width 182 height 27
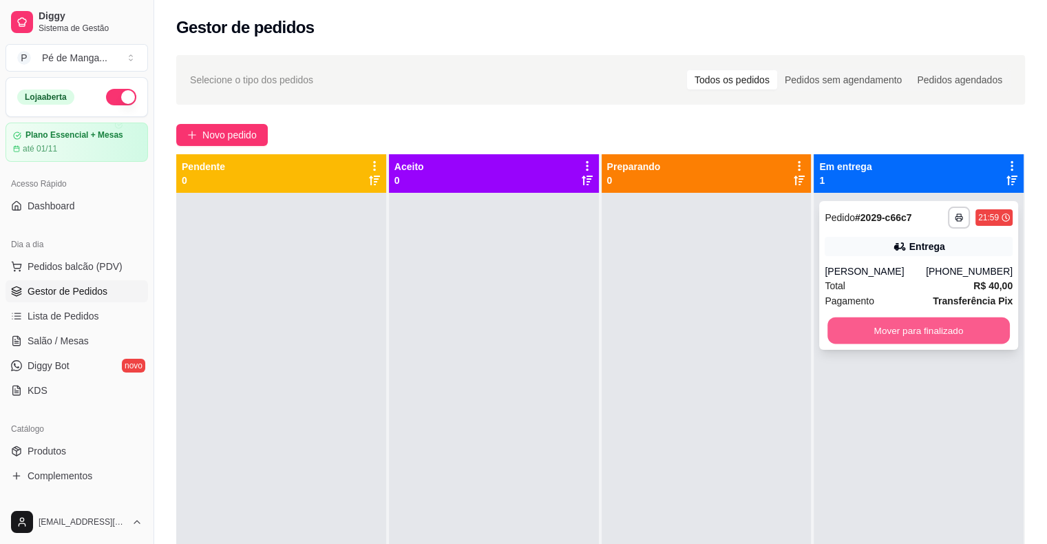
click at [972, 324] on button "Mover para finalizado" at bounding box center [918, 330] width 182 height 27
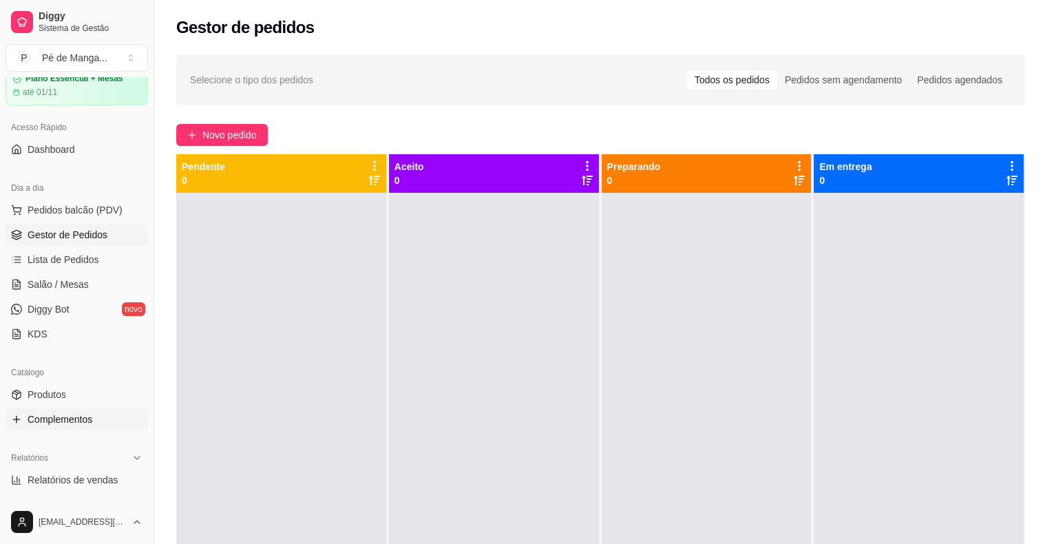
scroll to position [207, 0]
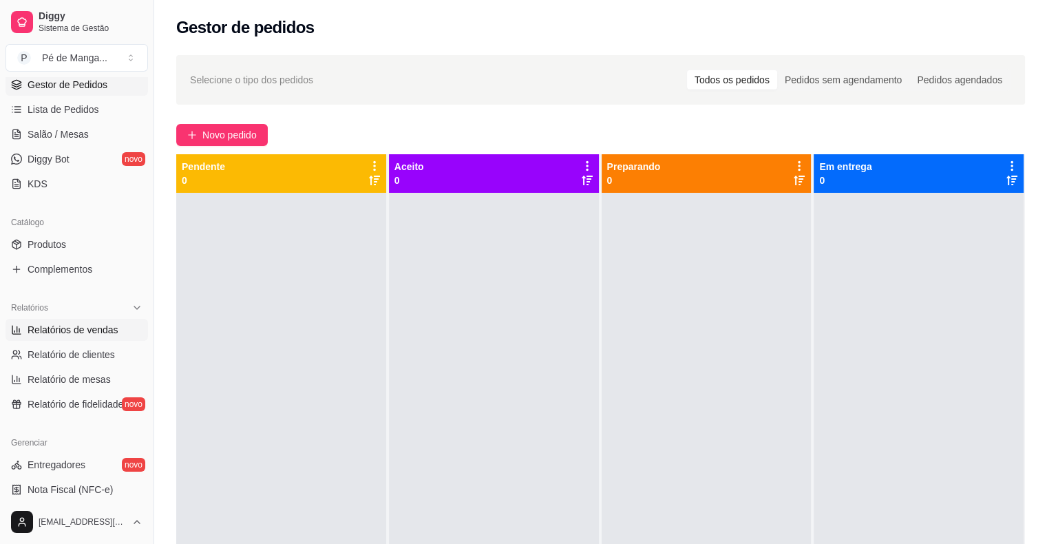
click at [108, 332] on span "Relatórios de vendas" at bounding box center [73, 330] width 91 height 14
select select "ALL"
select select "0"
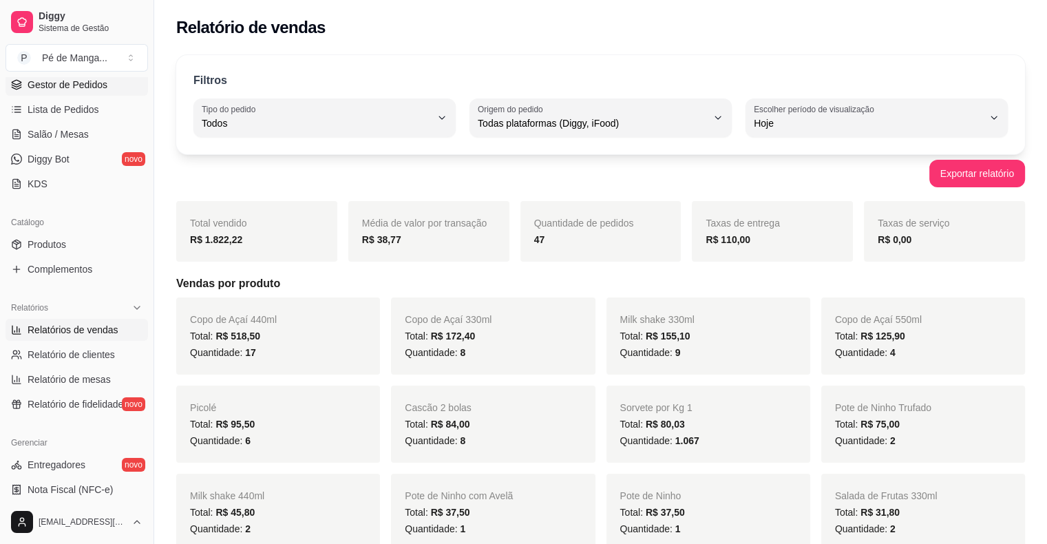
click at [73, 84] on span "Gestor de Pedidos" at bounding box center [68, 85] width 80 height 14
